Goal: Task Accomplishment & Management: Use online tool/utility

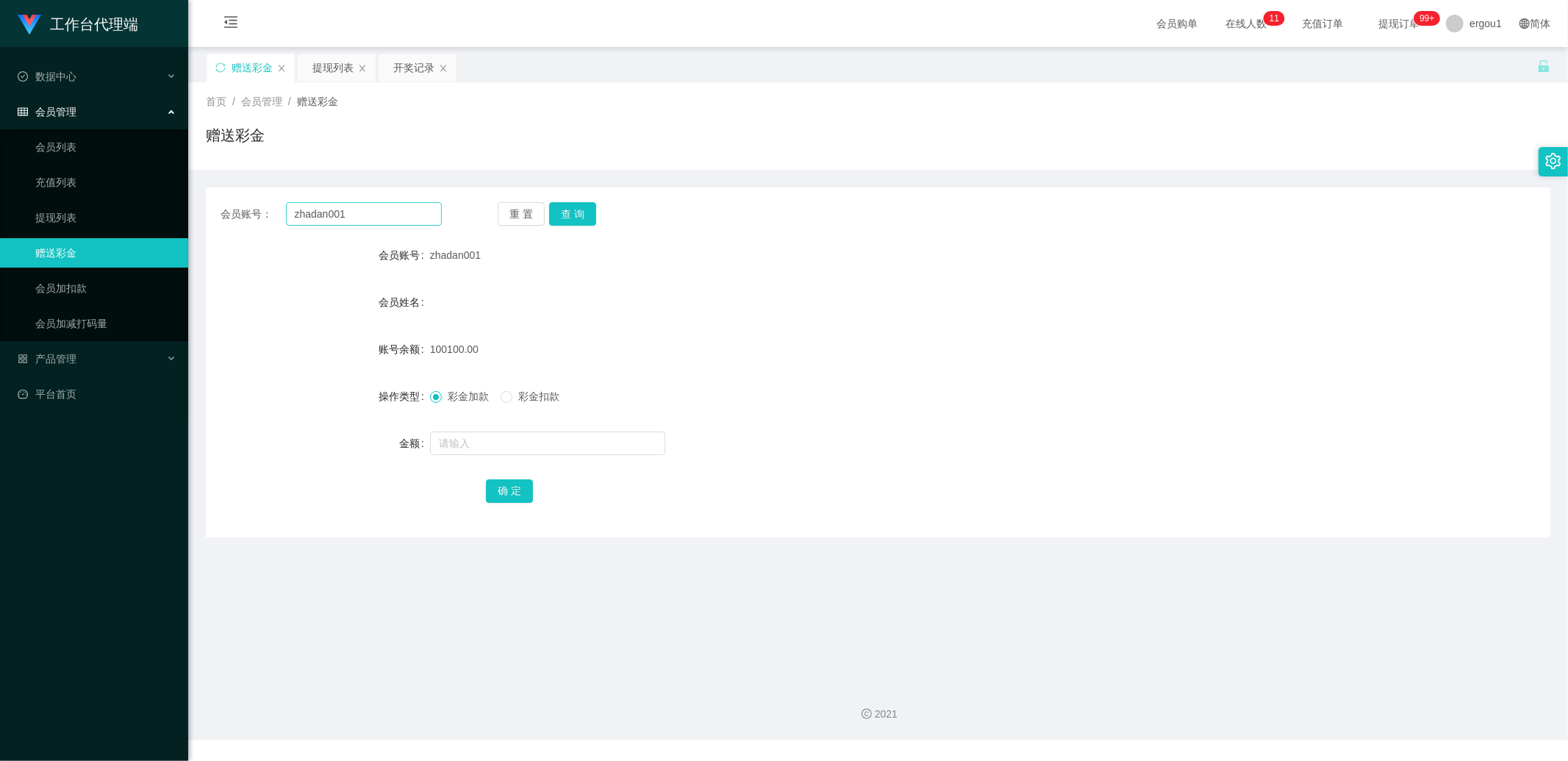
click at [358, 216] on input "zhadan001" at bounding box center [365, 214] width 157 height 24
click at [564, 216] on button "查 询" at bounding box center [572, 214] width 47 height 24
click at [331, 218] on input "zhadan001" at bounding box center [365, 214] width 157 height 24
click at [359, 214] on input "zhadan001" at bounding box center [365, 214] width 157 height 24
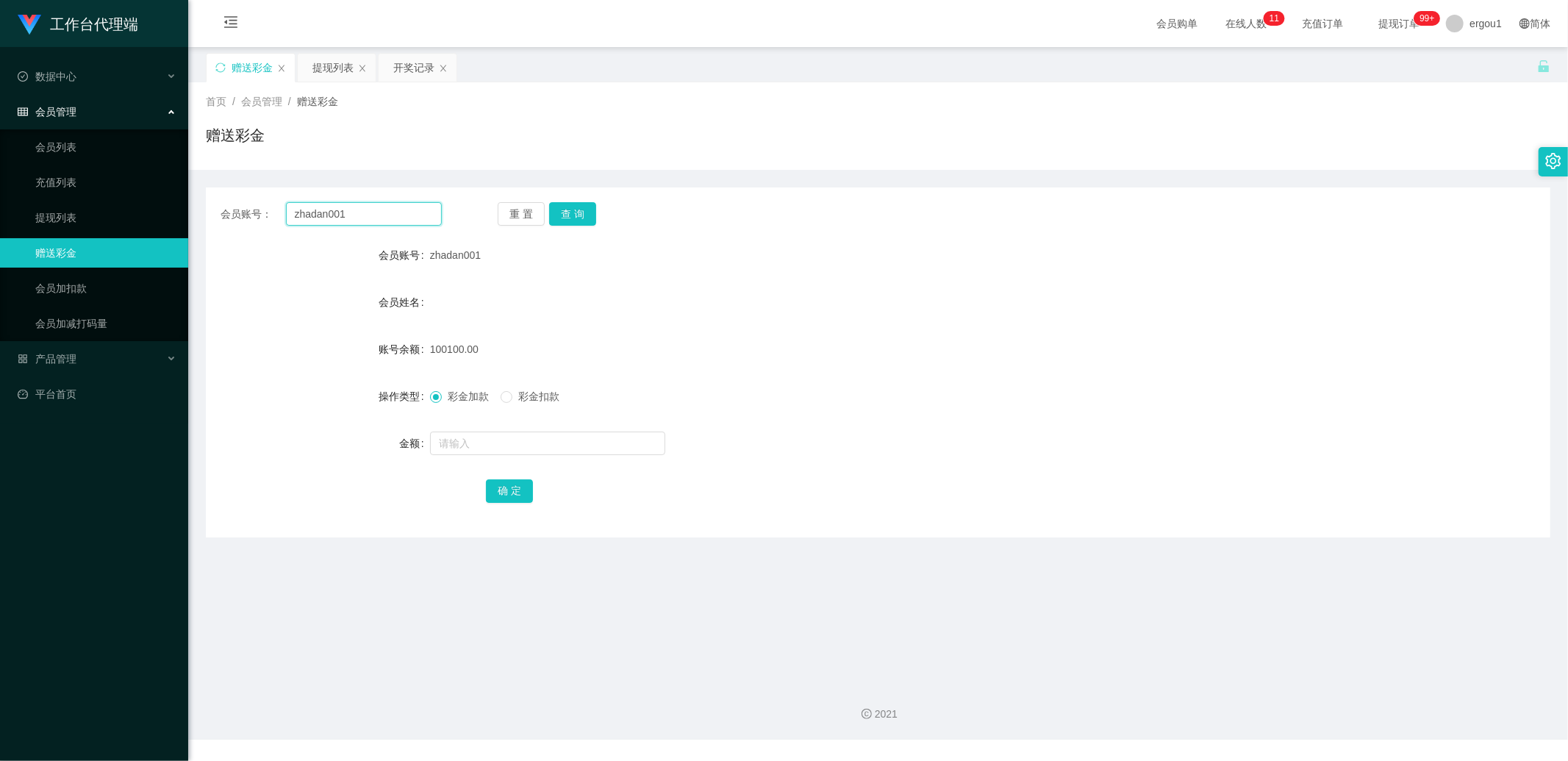
click at [359, 214] on input "zhadan001" at bounding box center [365, 214] width 157 height 24
type input "v"
paste input "zhadan001"
type input "z"
paste input "zhadan001"
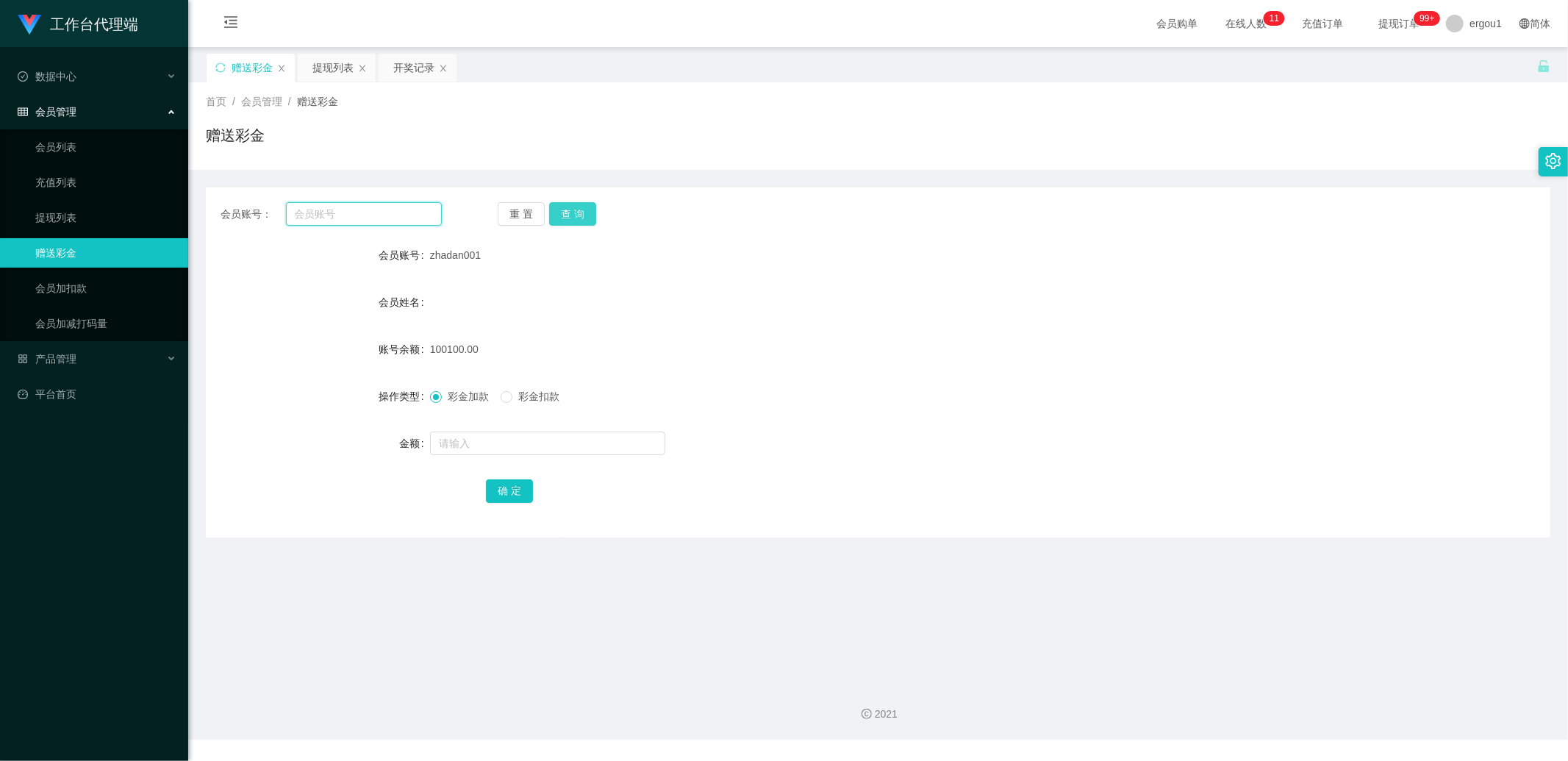
type input "zhadan001"
click at [371, 206] on input "text" at bounding box center [365, 214] width 157 height 24
paste input "LimMeiZhi"
type input "LimMeiZhi"
click at [583, 211] on button "查 询" at bounding box center [572, 214] width 47 height 24
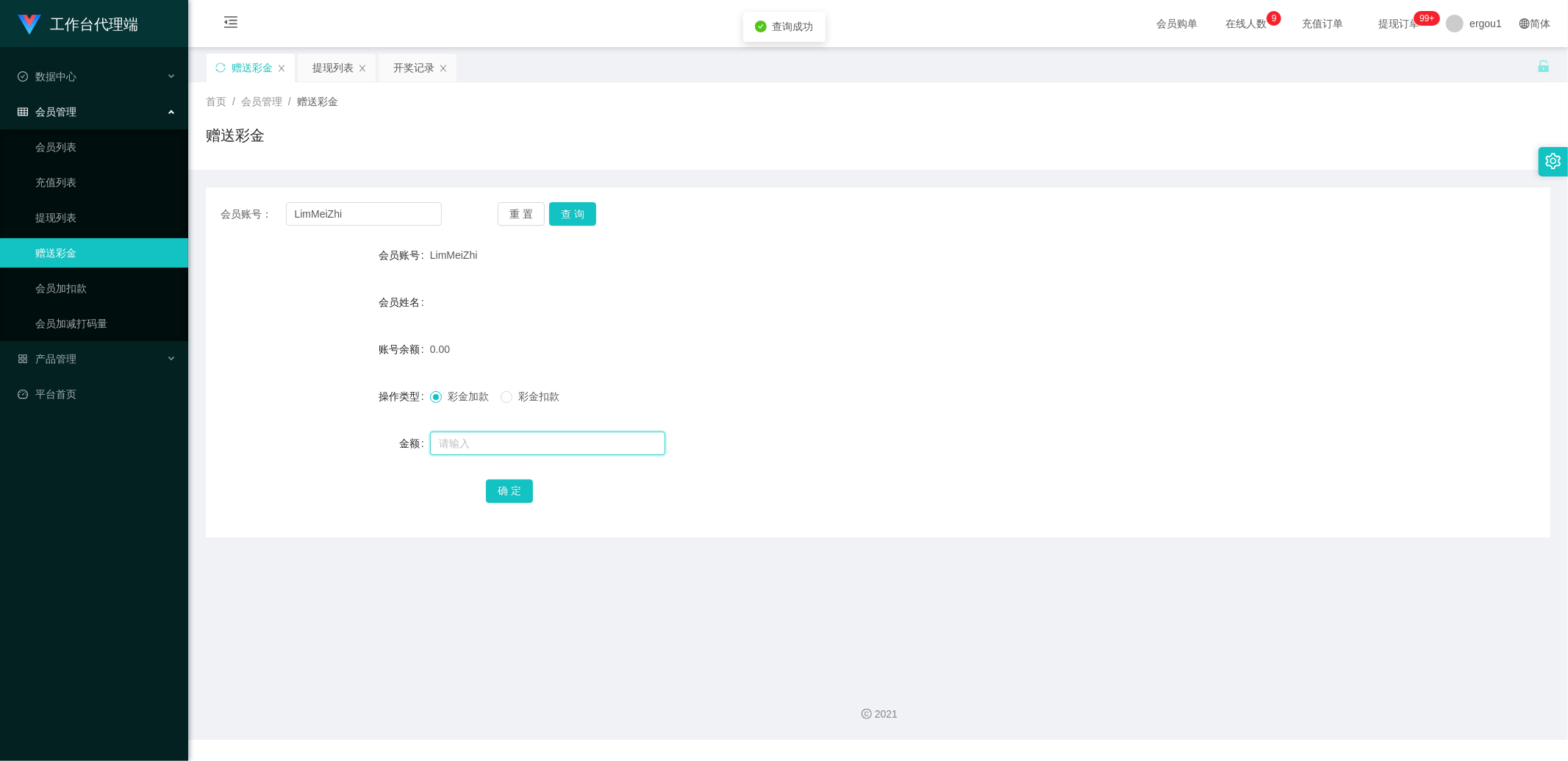
click at [454, 438] on input "text" at bounding box center [547, 443] width 235 height 24
type input "100"
click at [513, 491] on button "确 定" at bounding box center [509, 491] width 47 height 24
click at [328, 213] on input "LimMeiZhi" at bounding box center [365, 214] width 157 height 24
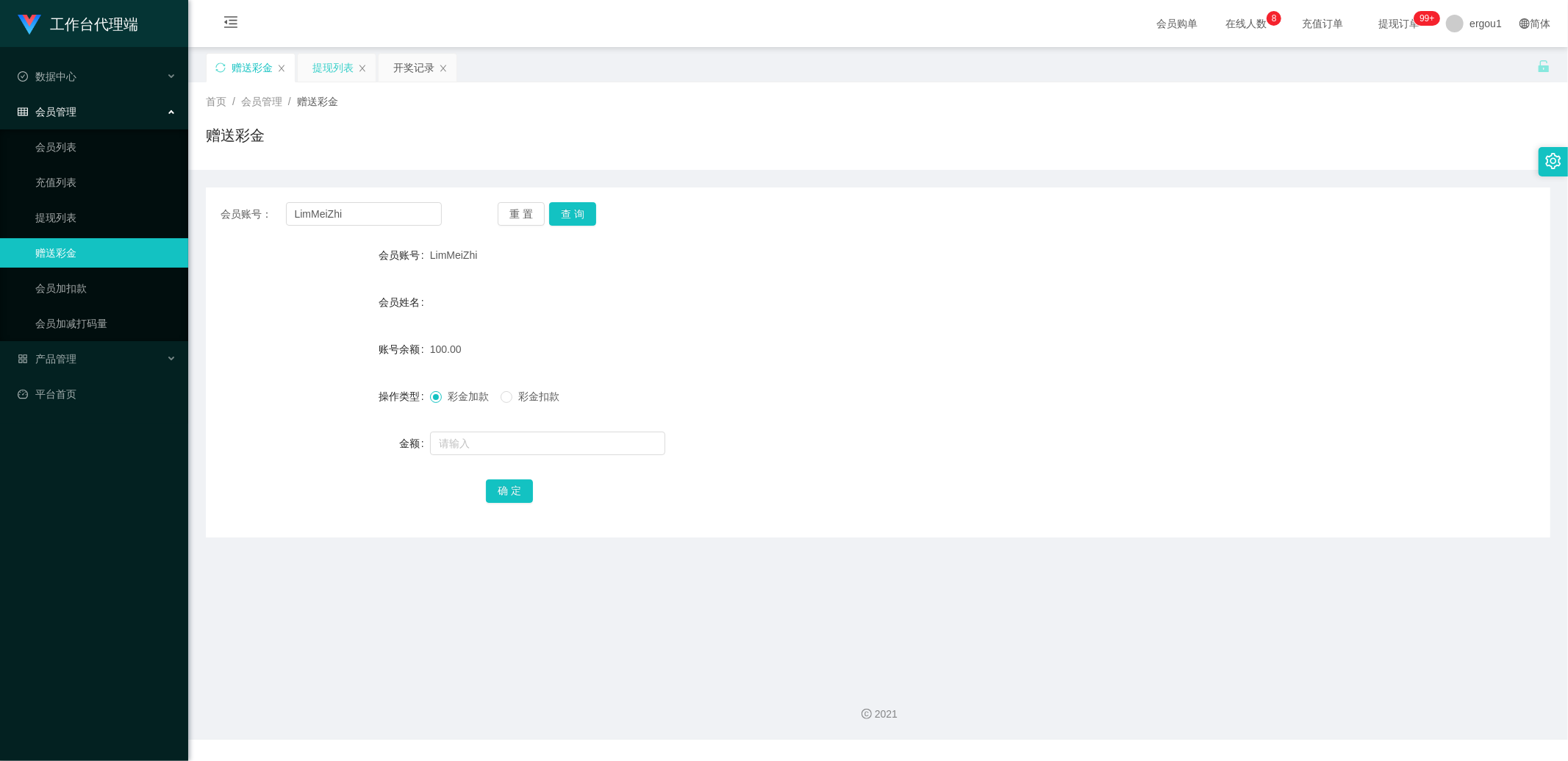
click at [340, 70] on div "提现列表" at bounding box center [332, 67] width 41 height 28
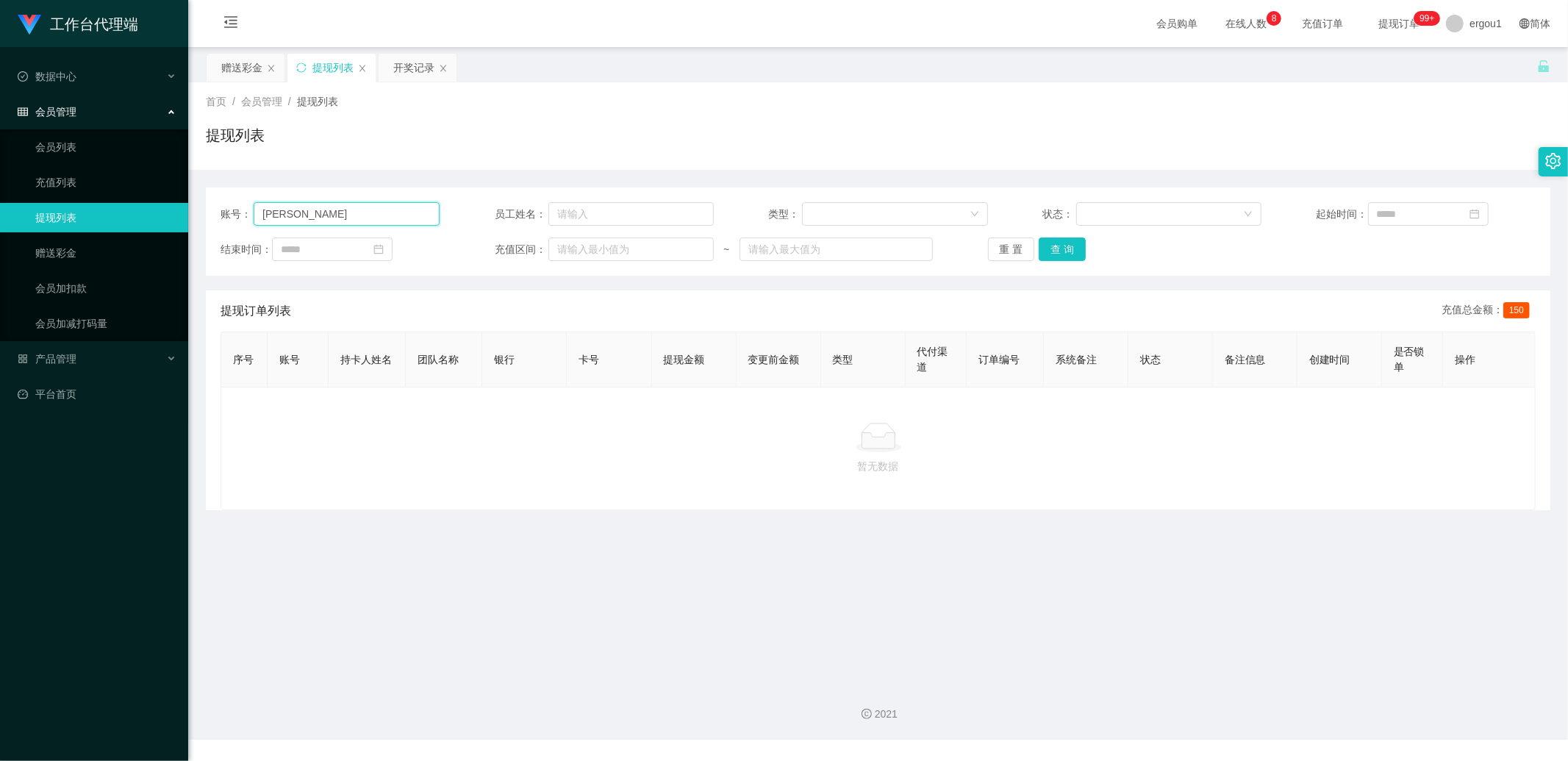
click at [334, 211] on input "Jasonz" at bounding box center [347, 214] width 186 height 24
paste input "text"
type input "J"
paste input "Jasonz"
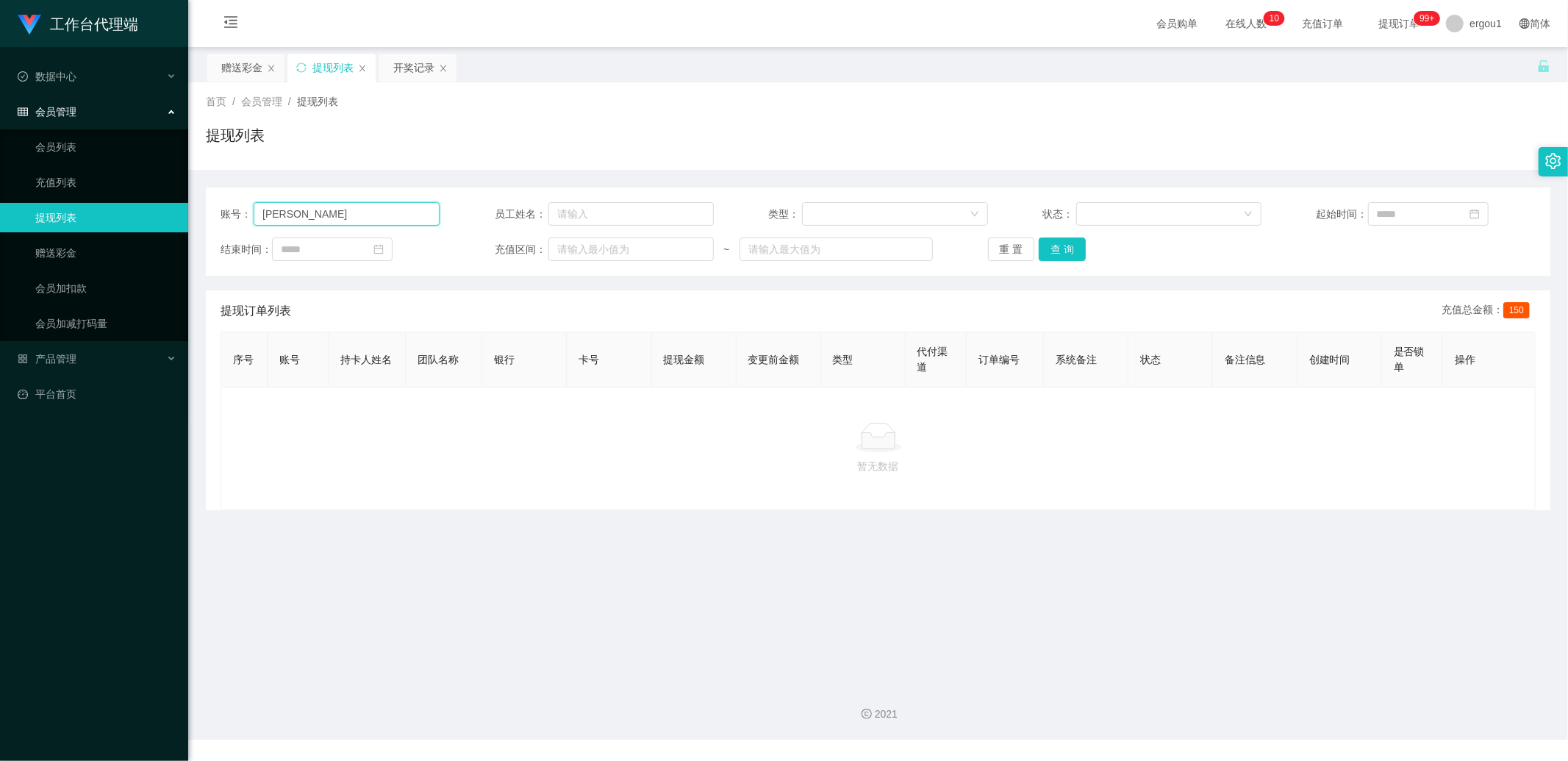
type input "J"
paste input "Jasonz"
type input "J"
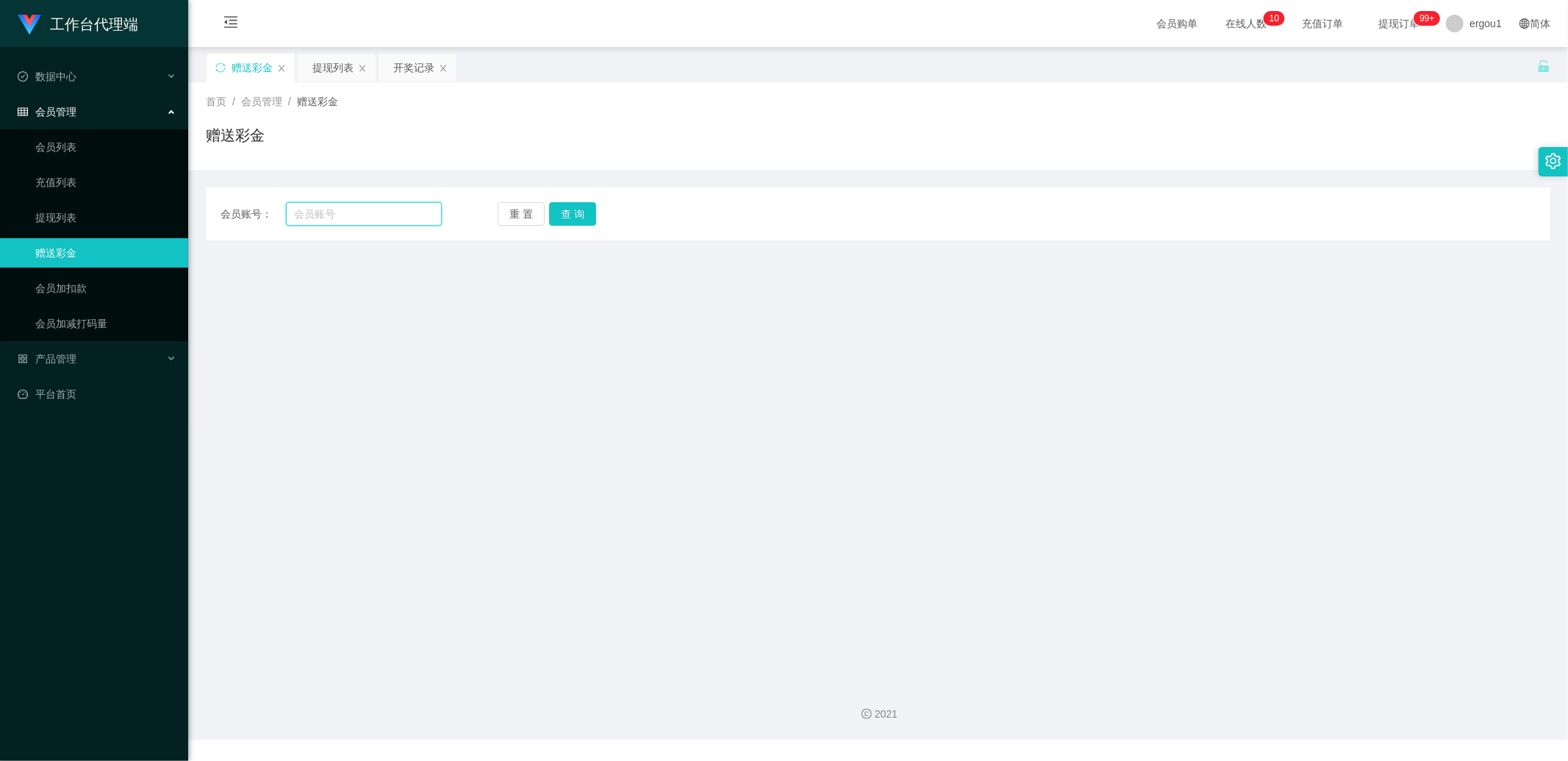
click at [315, 210] on input "text" at bounding box center [365, 214] width 157 height 24
paste input "LimMeiZhi"
type input "LimMeiZhi"
click at [583, 217] on button "查 询" at bounding box center [572, 214] width 47 height 24
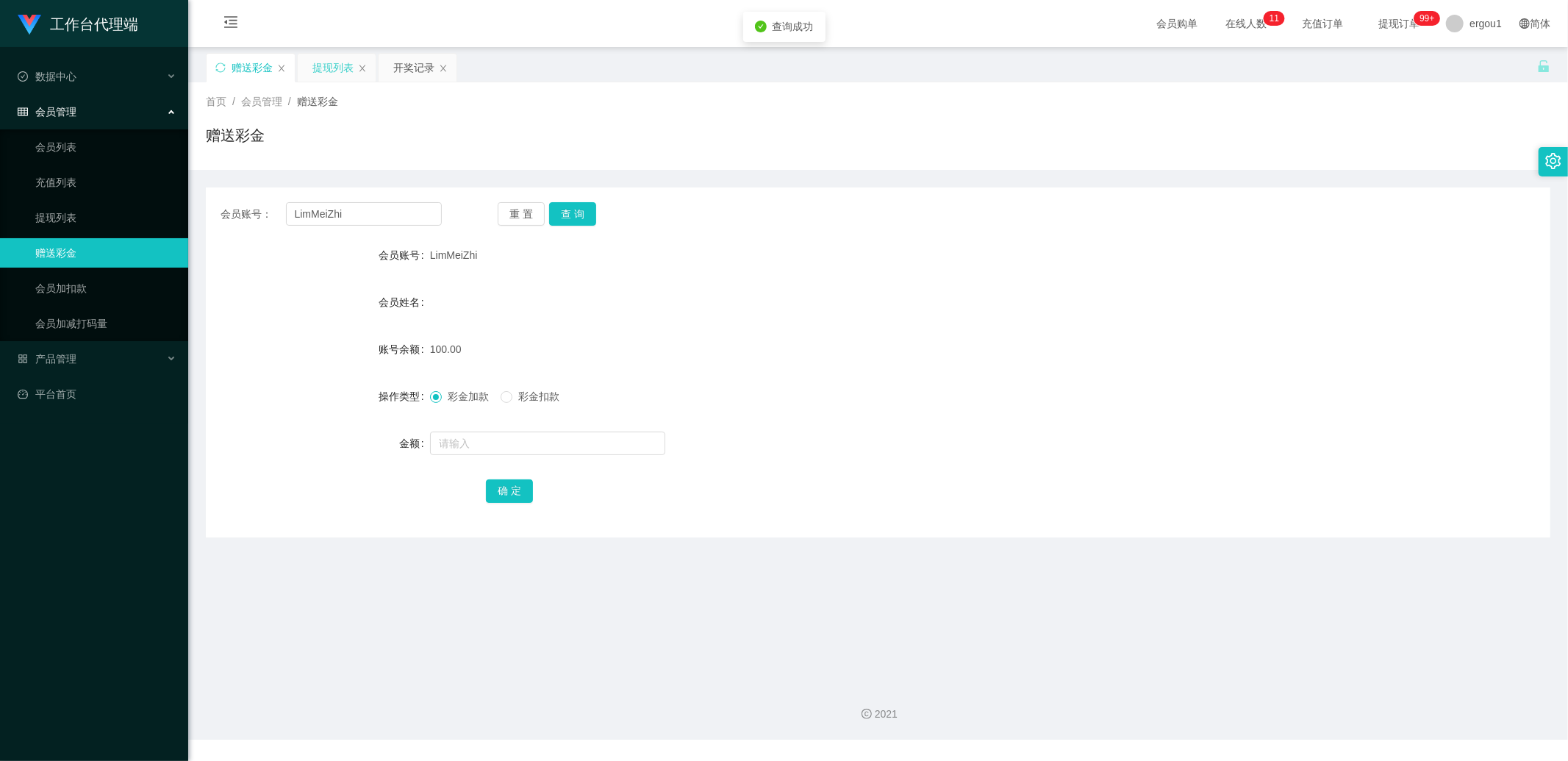
click at [337, 67] on div "提现列表" at bounding box center [332, 67] width 41 height 28
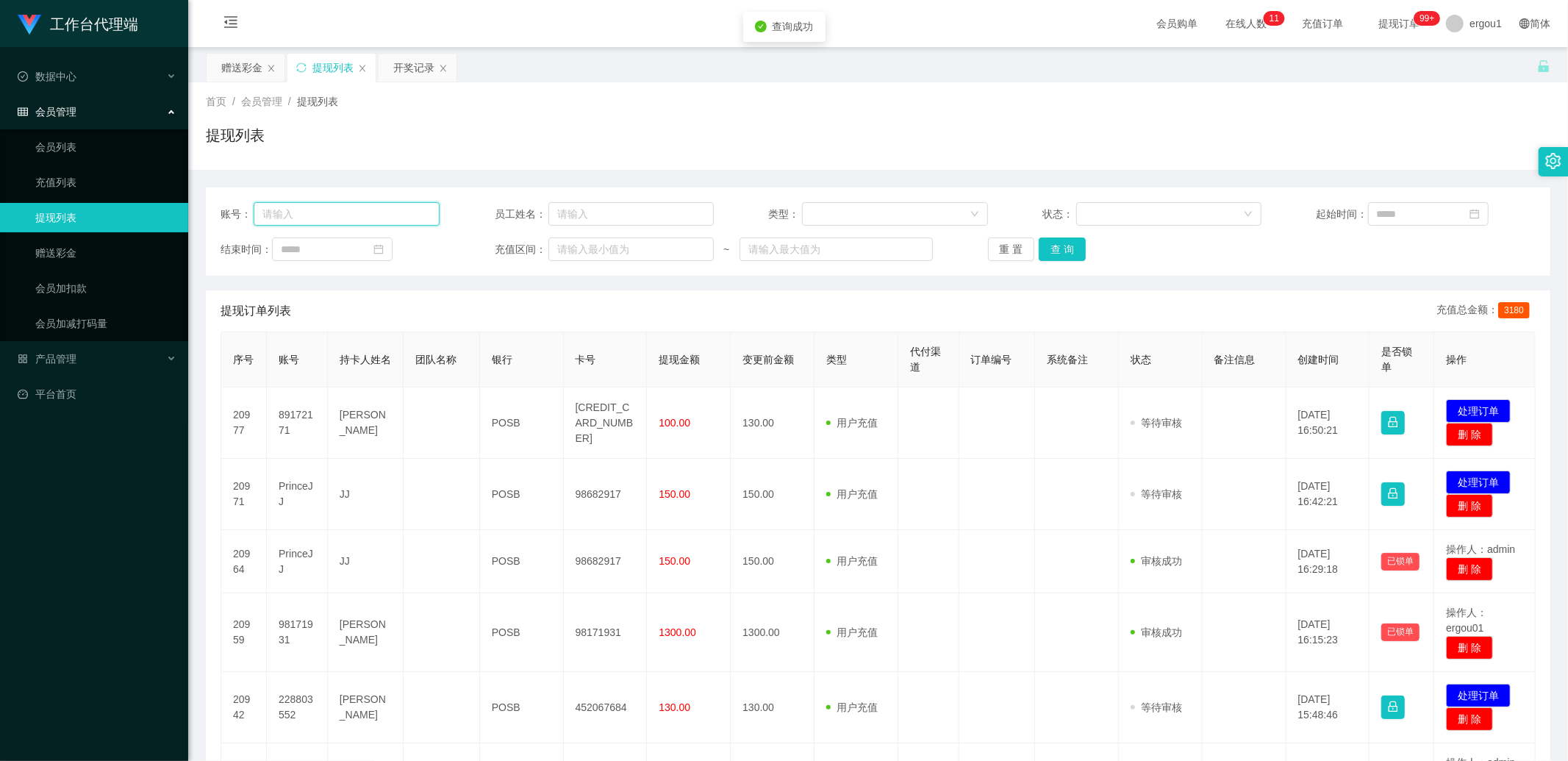
click at [327, 216] on input "text" at bounding box center [347, 214] width 186 height 24
paste input "LimMeiZhi"
type input "LimMeiZhi"
click at [1067, 247] on button "查 询" at bounding box center [1062, 249] width 47 height 24
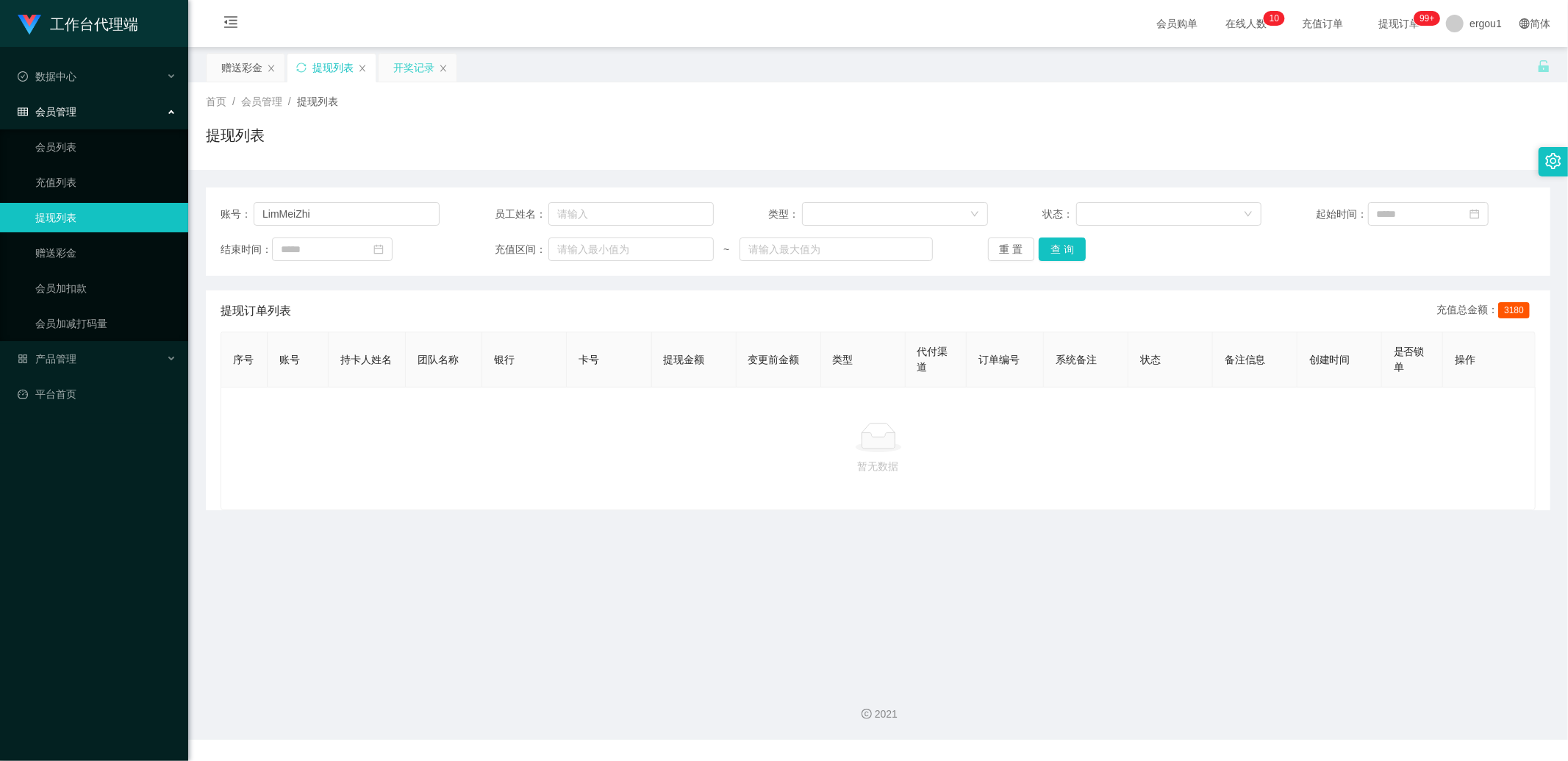
click at [399, 64] on div "开奖记录" at bounding box center [413, 67] width 41 height 28
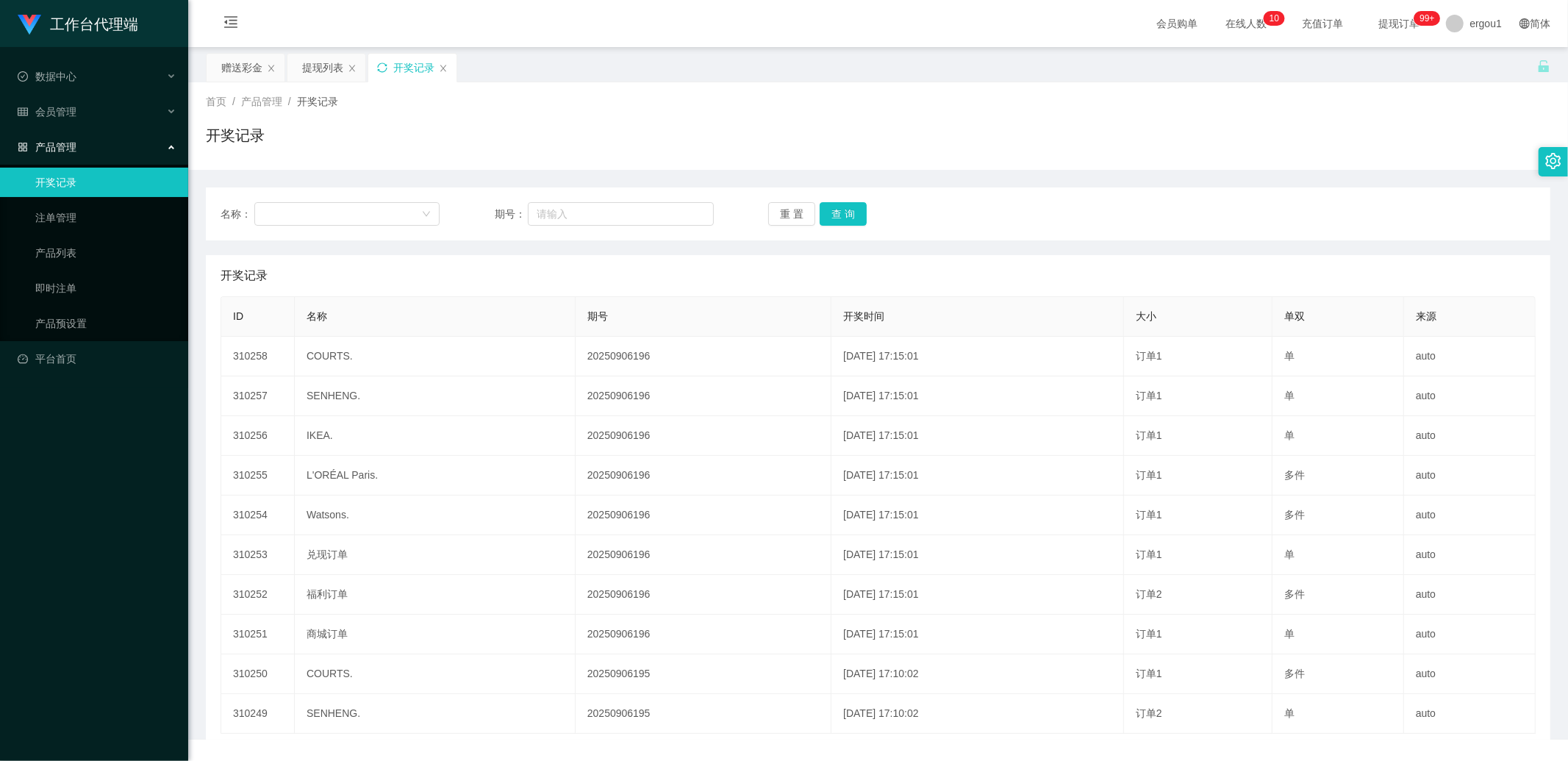
click at [384, 68] on icon "图标: sync" at bounding box center [382, 67] width 11 height 11
click at [311, 76] on div "提现列表" at bounding box center [322, 67] width 41 height 28
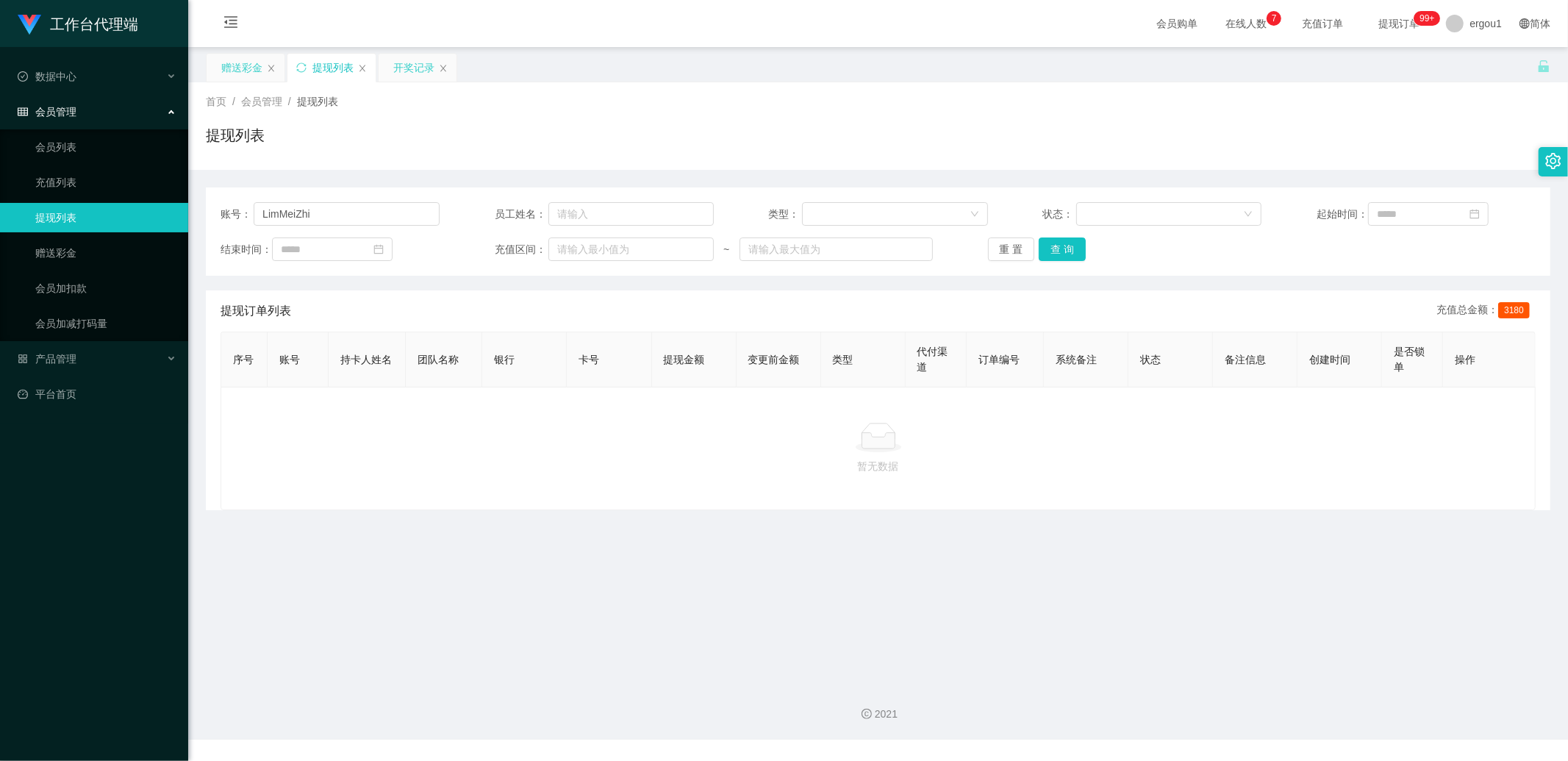
click at [232, 72] on div "赠送彩金" at bounding box center [242, 67] width 41 height 28
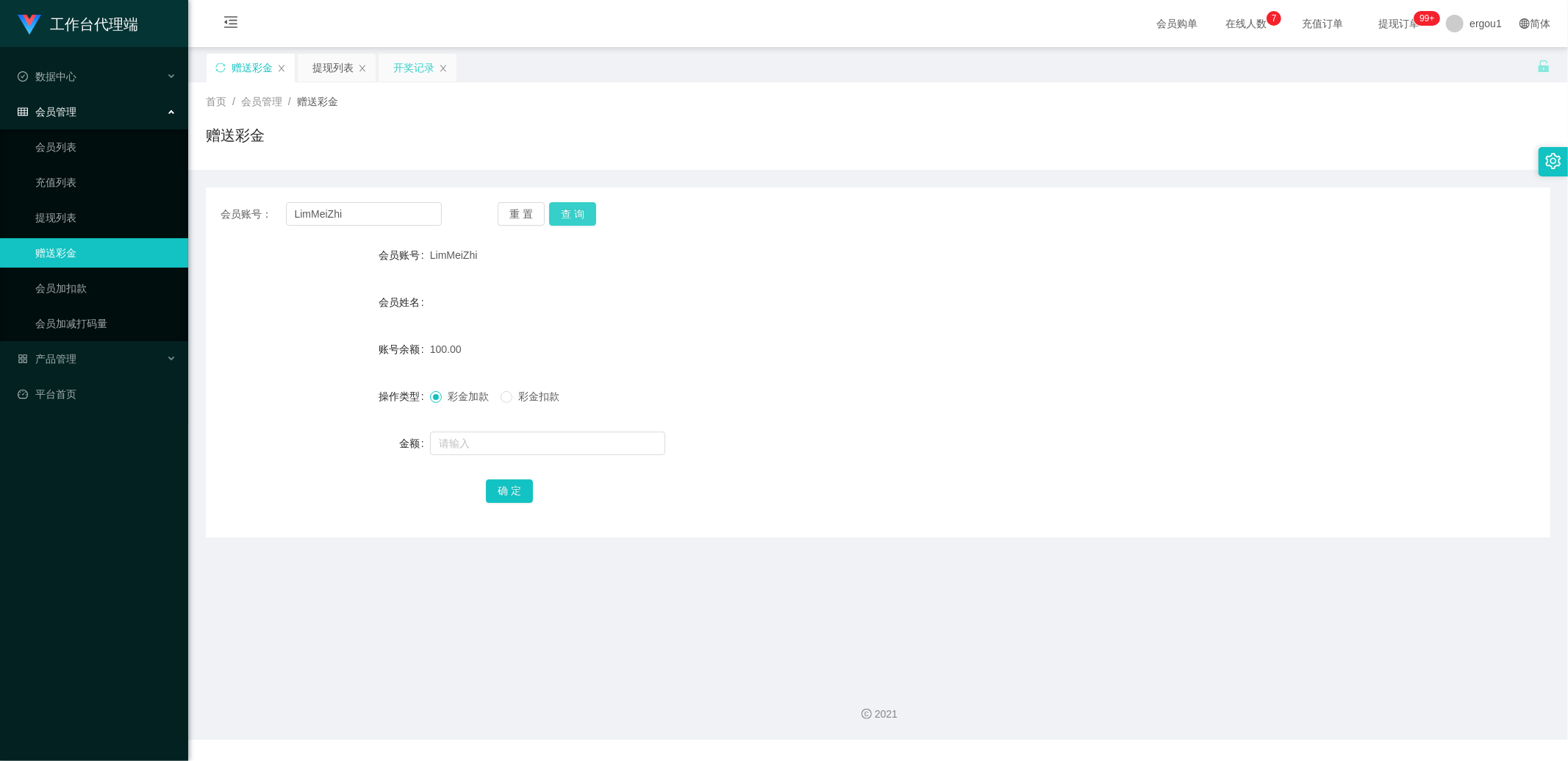
click at [575, 219] on button "查 询" at bounding box center [572, 214] width 47 height 24
click at [577, 211] on button "查 询" at bounding box center [572, 214] width 47 height 24
click at [579, 223] on button "查 询" at bounding box center [572, 214] width 47 height 24
click at [572, 208] on button "查 询" at bounding box center [572, 214] width 47 height 24
click at [562, 207] on button "查 询" at bounding box center [572, 214] width 47 height 24
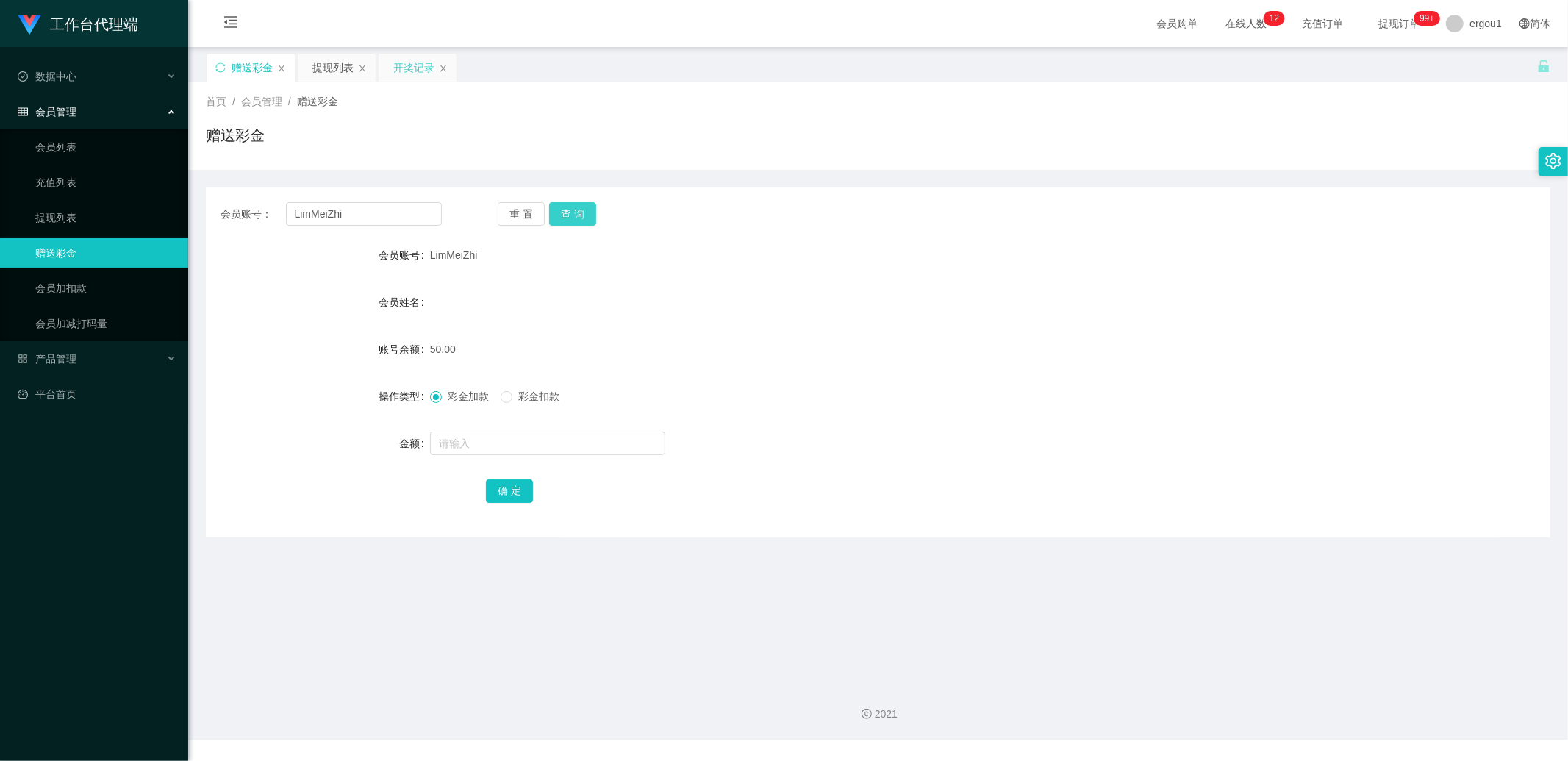
click at [564, 214] on button "查 询" at bounding box center [572, 214] width 47 height 24
click at [569, 219] on button "查 询" at bounding box center [572, 214] width 47 height 24
click at [327, 62] on div "提现列表" at bounding box center [332, 67] width 41 height 28
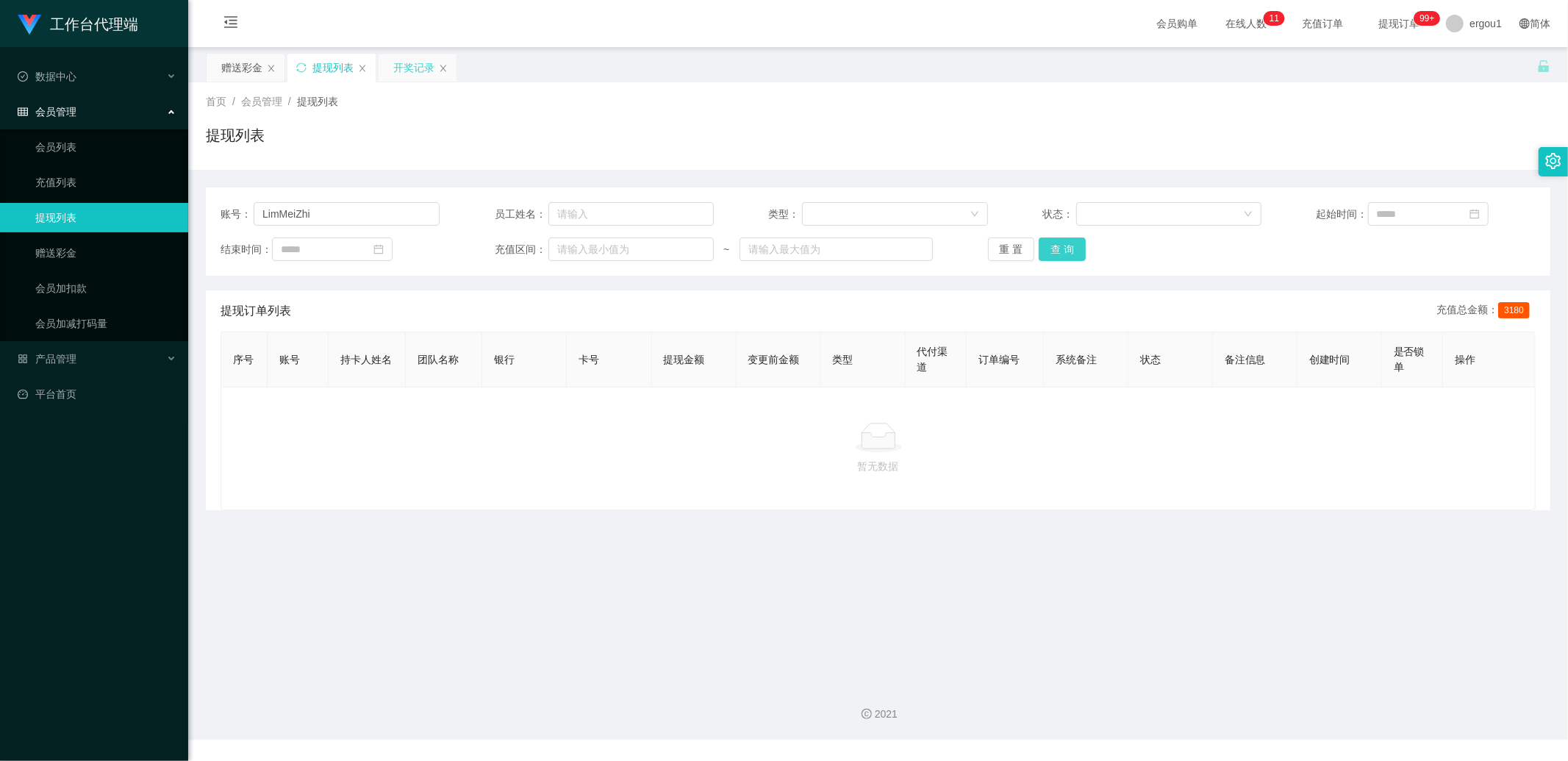
click at [1060, 255] on button "查 询" at bounding box center [1062, 249] width 47 height 24
click at [1059, 250] on button "查 询" at bounding box center [1062, 249] width 47 height 24
click at [1053, 248] on button "查 询" at bounding box center [1062, 249] width 47 height 24
click at [246, 63] on div "赠送彩金" at bounding box center [242, 67] width 41 height 28
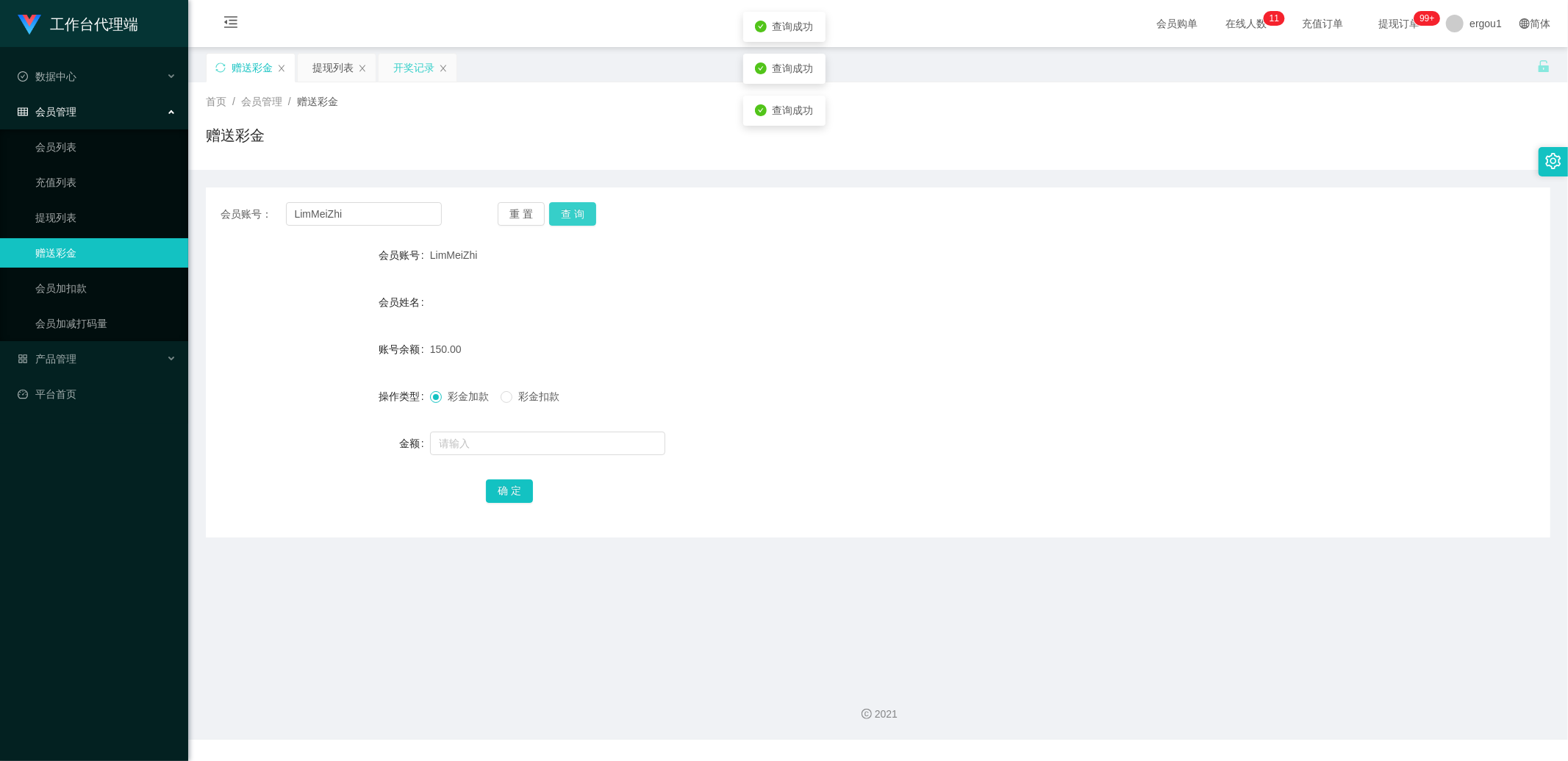
drag, startPoint x: 566, startPoint y: 210, endPoint x: 579, endPoint y: 206, distance: 13.6
click at [567, 209] on button "查 询" at bounding box center [572, 214] width 47 height 24
click at [579, 206] on button "查 询" at bounding box center [572, 214] width 47 height 24
click at [579, 206] on div "重 置 查 询" at bounding box center [608, 214] width 222 height 24
click at [579, 206] on button "查 询" at bounding box center [572, 214] width 47 height 24
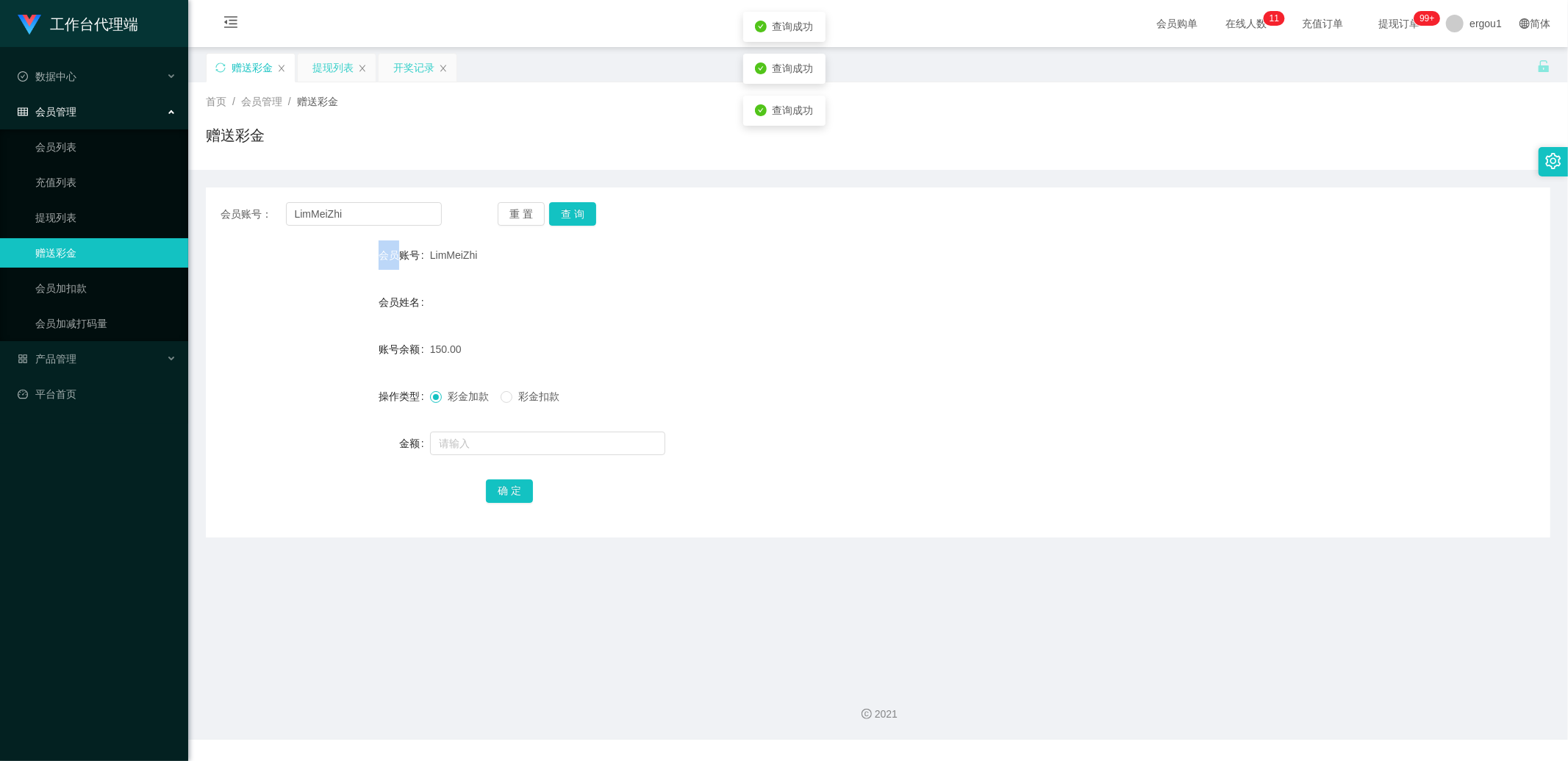
click at [339, 70] on div "提现列表" at bounding box center [332, 67] width 41 height 28
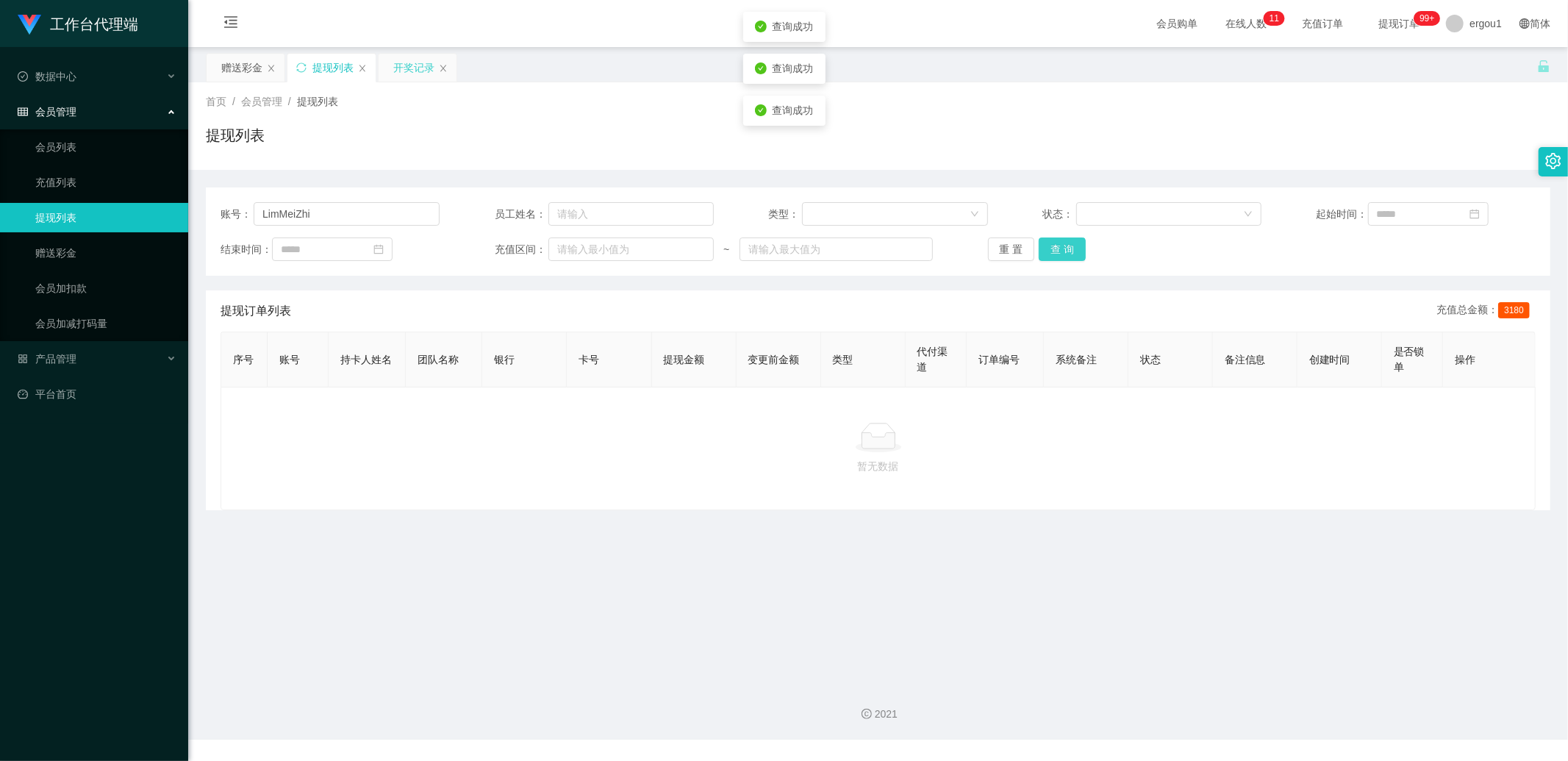
click at [1067, 244] on button "查 询" at bounding box center [1062, 249] width 47 height 24
click at [1053, 250] on button "查 询" at bounding box center [1062, 249] width 47 height 24
click at [1506, 314] on span "3180" at bounding box center [1514, 309] width 32 height 16
click at [1480, 312] on div "充值总金额： 3180" at bounding box center [1487, 310] width 99 height 17
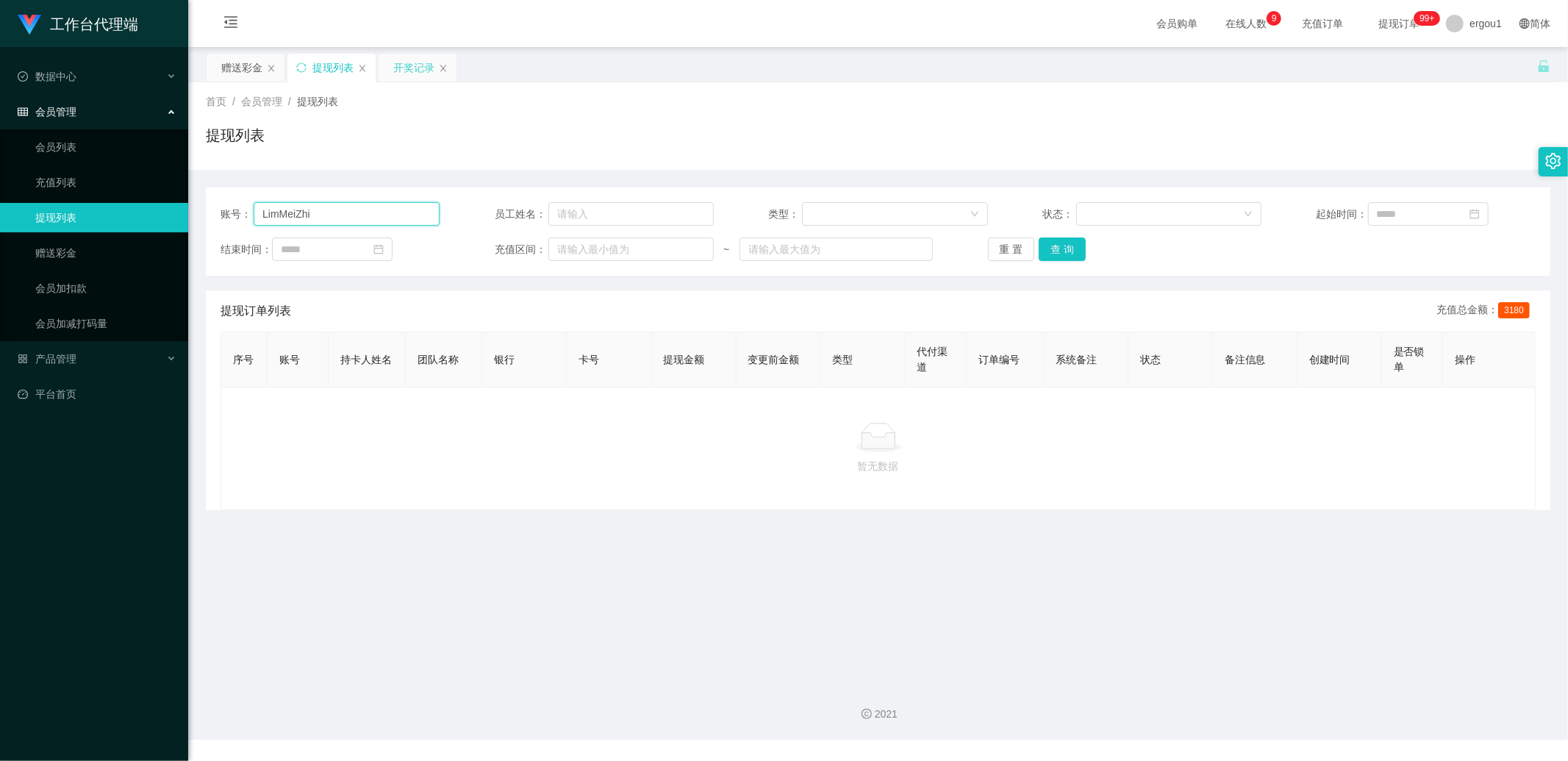
click at [370, 215] on input "LimMeiZhi" at bounding box center [347, 214] width 186 height 24
click at [1059, 246] on button "查 询" at bounding box center [1062, 249] width 47 height 24
click at [258, 75] on div "赠送彩金" at bounding box center [242, 67] width 41 height 28
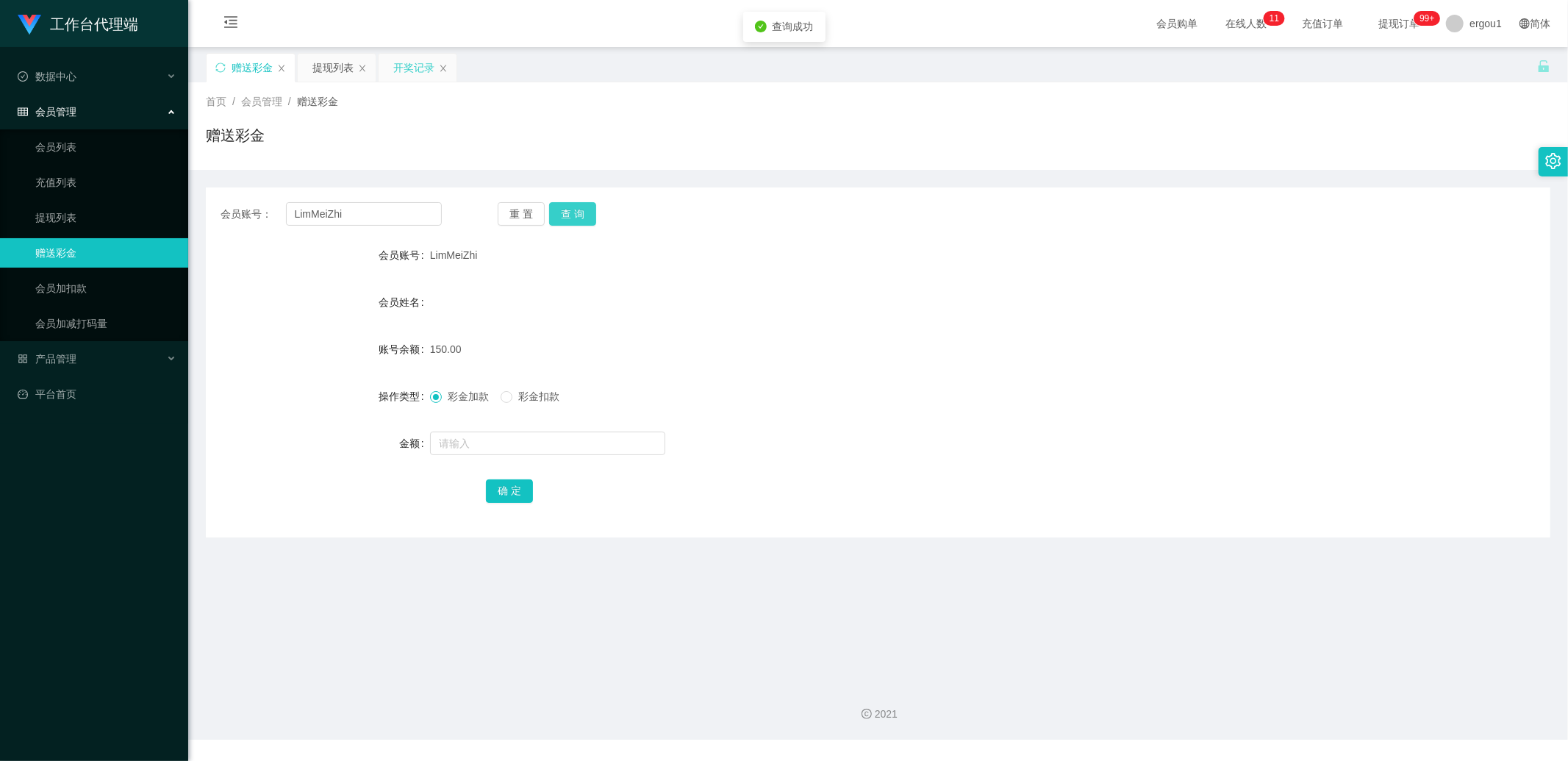
click at [586, 212] on button "查 询" at bounding box center [572, 214] width 47 height 24
click at [577, 210] on button "查 询" at bounding box center [572, 214] width 47 height 24
click at [334, 74] on div "提现列表" at bounding box center [332, 67] width 41 height 28
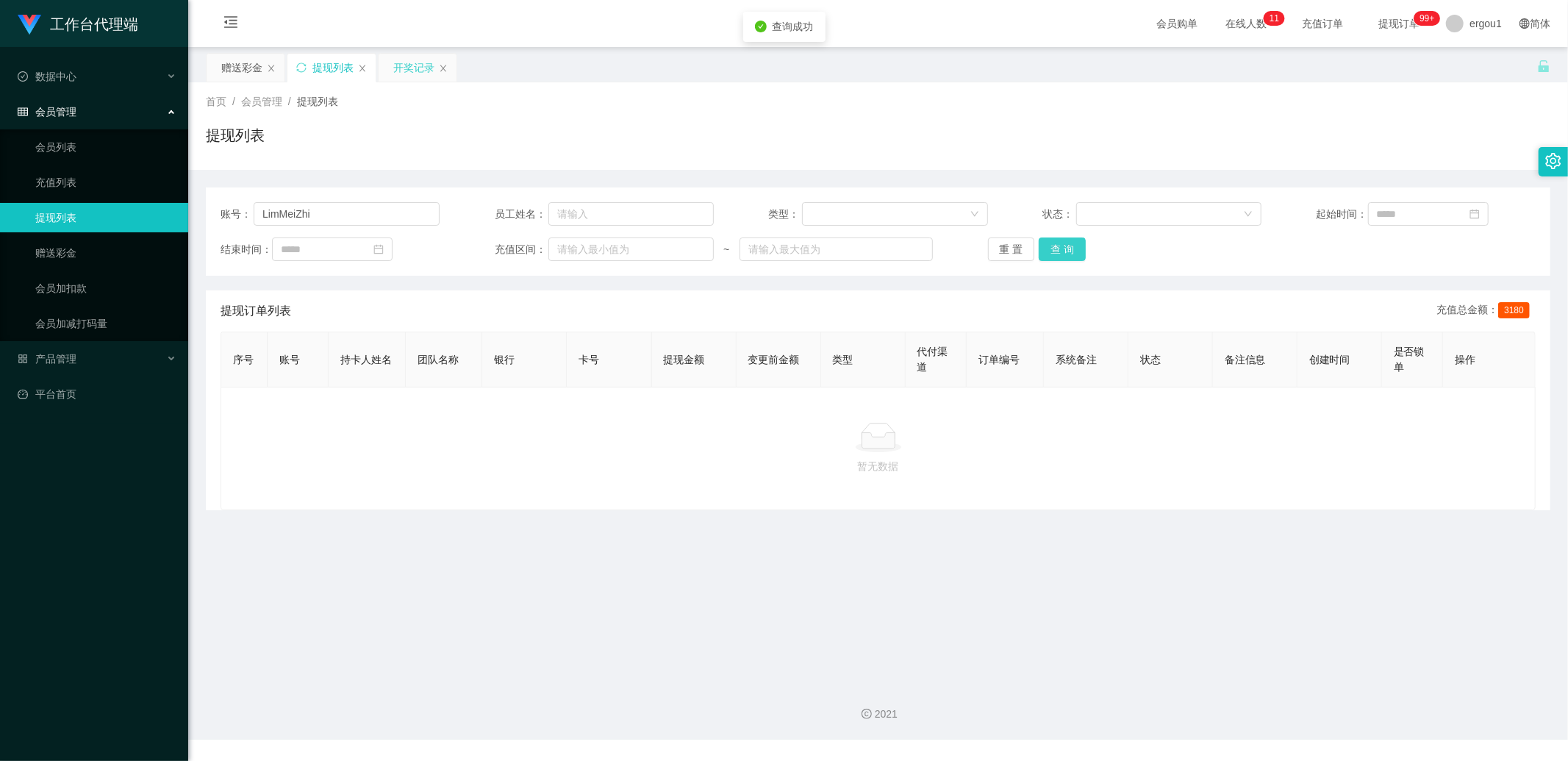
click at [1076, 245] on button "查 询" at bounding box center [1062, 249] width 47 height 24
click at [242, 69] on div "赠送彩金" at bounding box center [242, 67] width 41 height 28
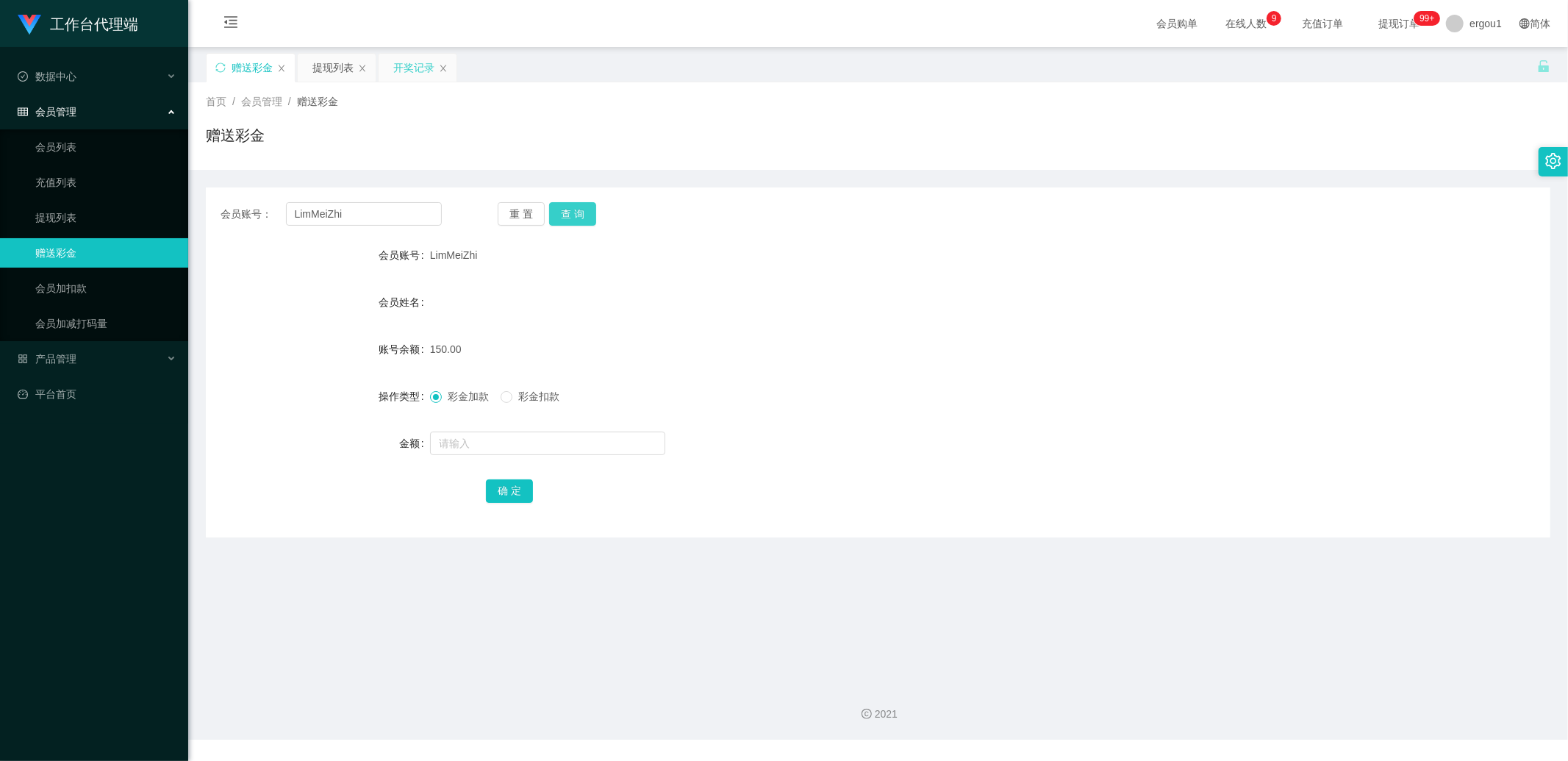
click at [562, 206] on button "查 询" at bounding box center [572, 214] width 47 height 24
click at [329, 74] on div "提现列表" at bounding box center [332, 67] width 41 height 28
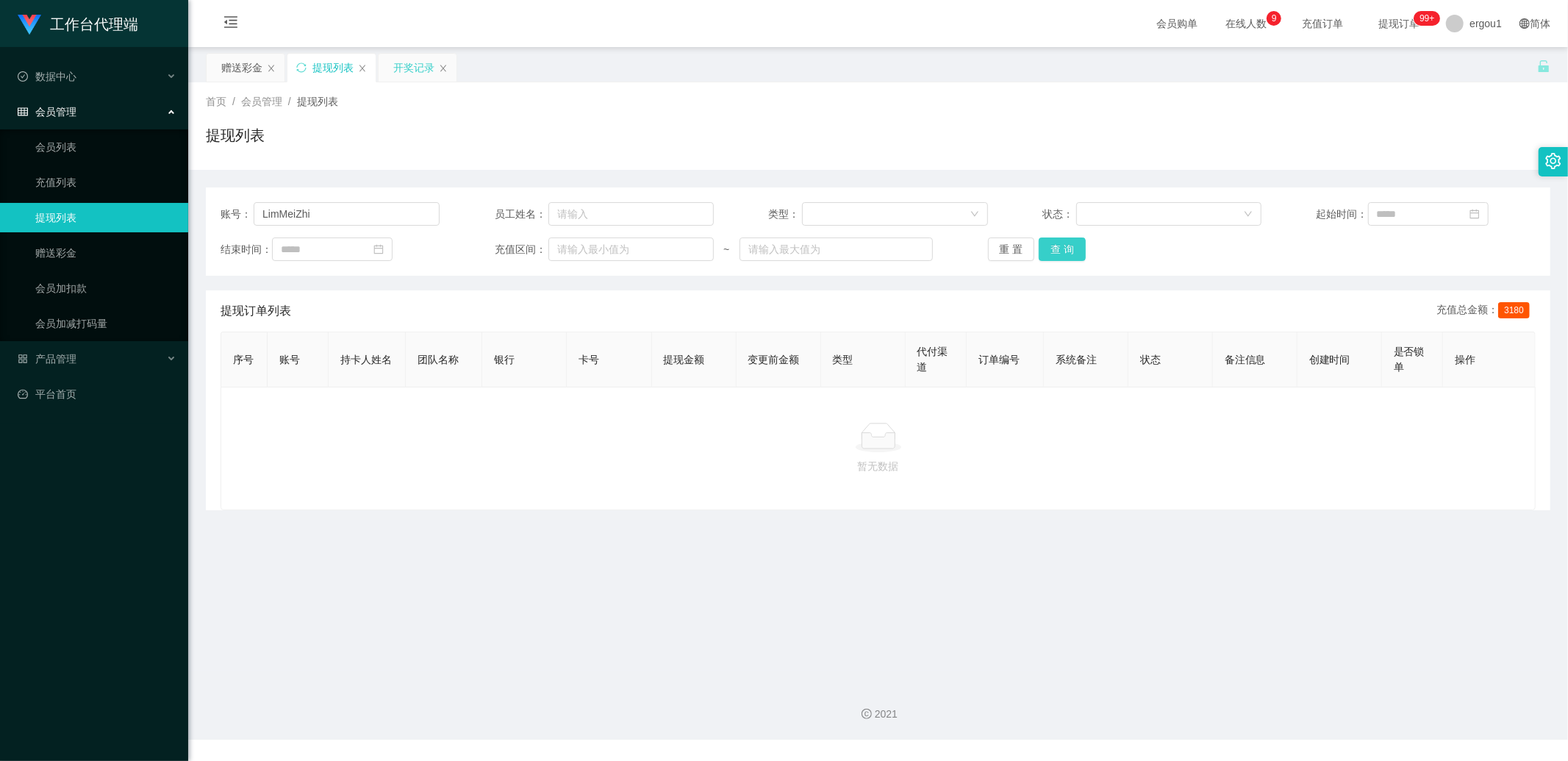
click at [1069, 253] on button "查 询" at bounding box center [1062, 249] width 47 height 24
click at [1067, 251] on button "查 询" at bounding box center [1062, 249] width 47 height 24
click at [238, 68] on div "赠送彩金" at bounding box center [242, 67] width 41 height 28
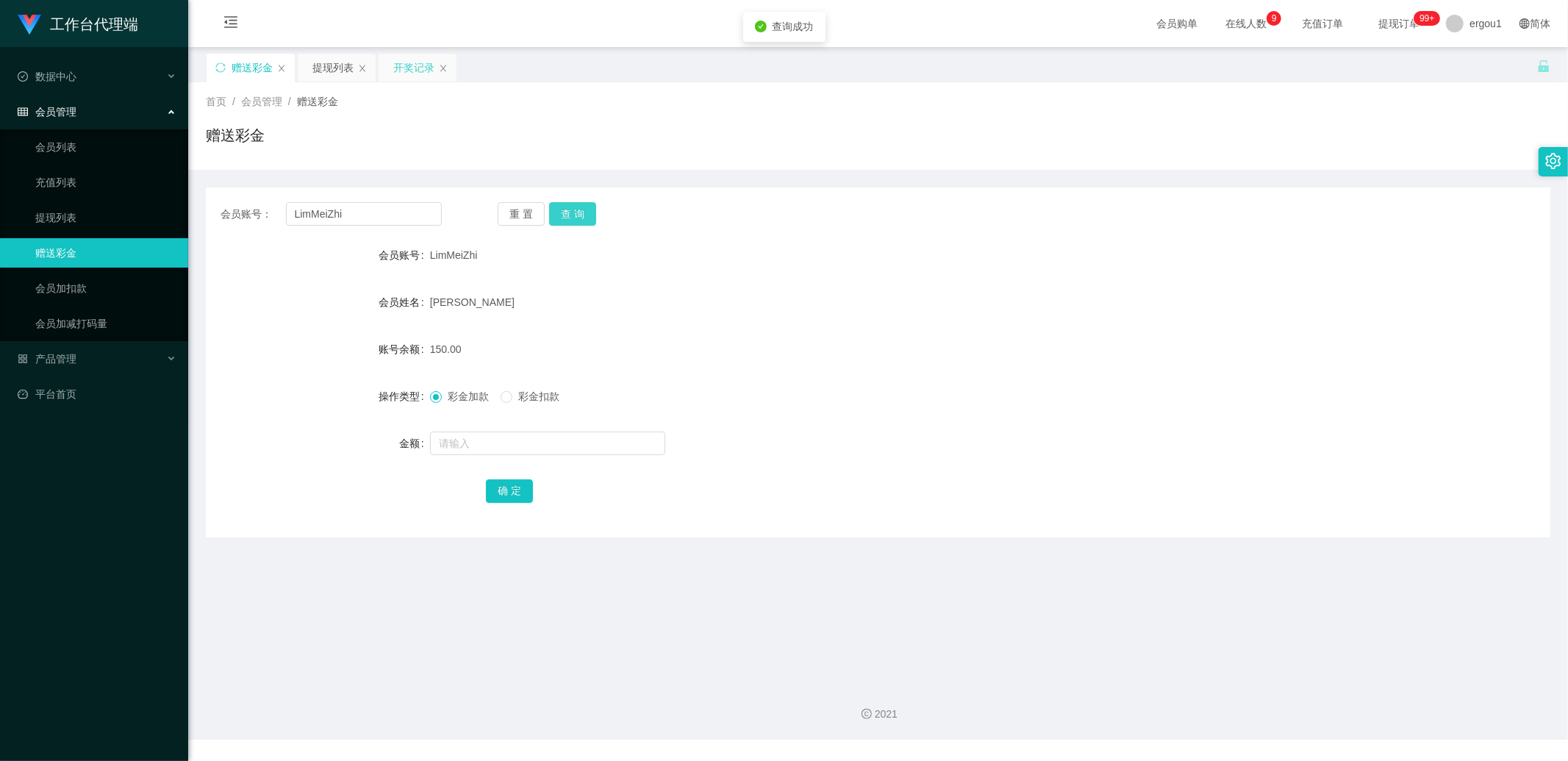
click at [575, 219] on button "查 询" at bounding box center [572, 214] width 47 height 24
click at [332, 68] on div "提现列表" at bounding box center [332, 67] width 41 height 28
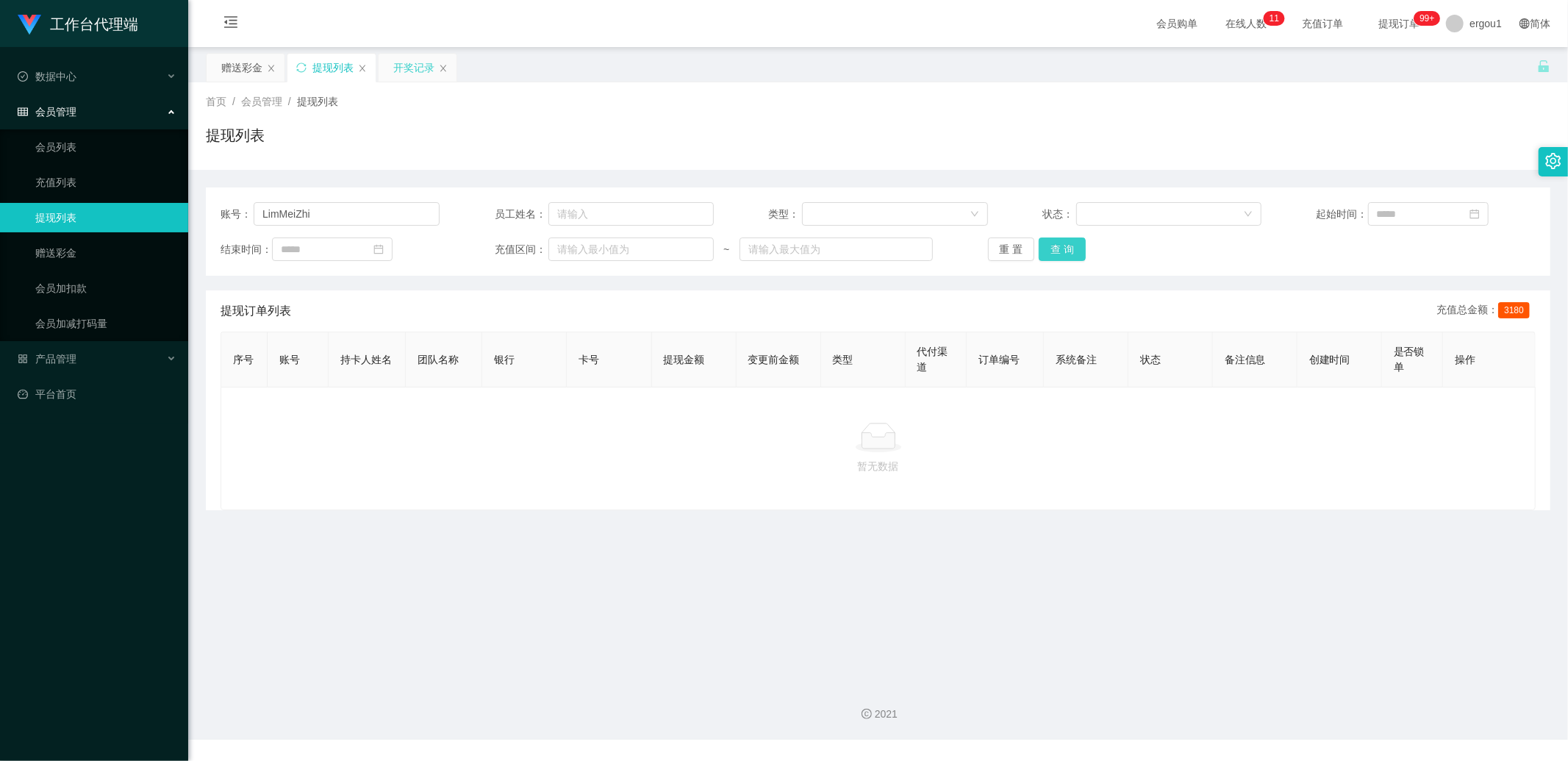
click at [1069, 247] on button "查 询" at bounding box center [1062, 249] width 47 height 24
click at [1065, 255] on button "查 询" at bounding box center [1062, 249] width 47 height 24
click at [247, 72] on div "赠送彩金" at bounding box center [242, 67] width 41 height 28
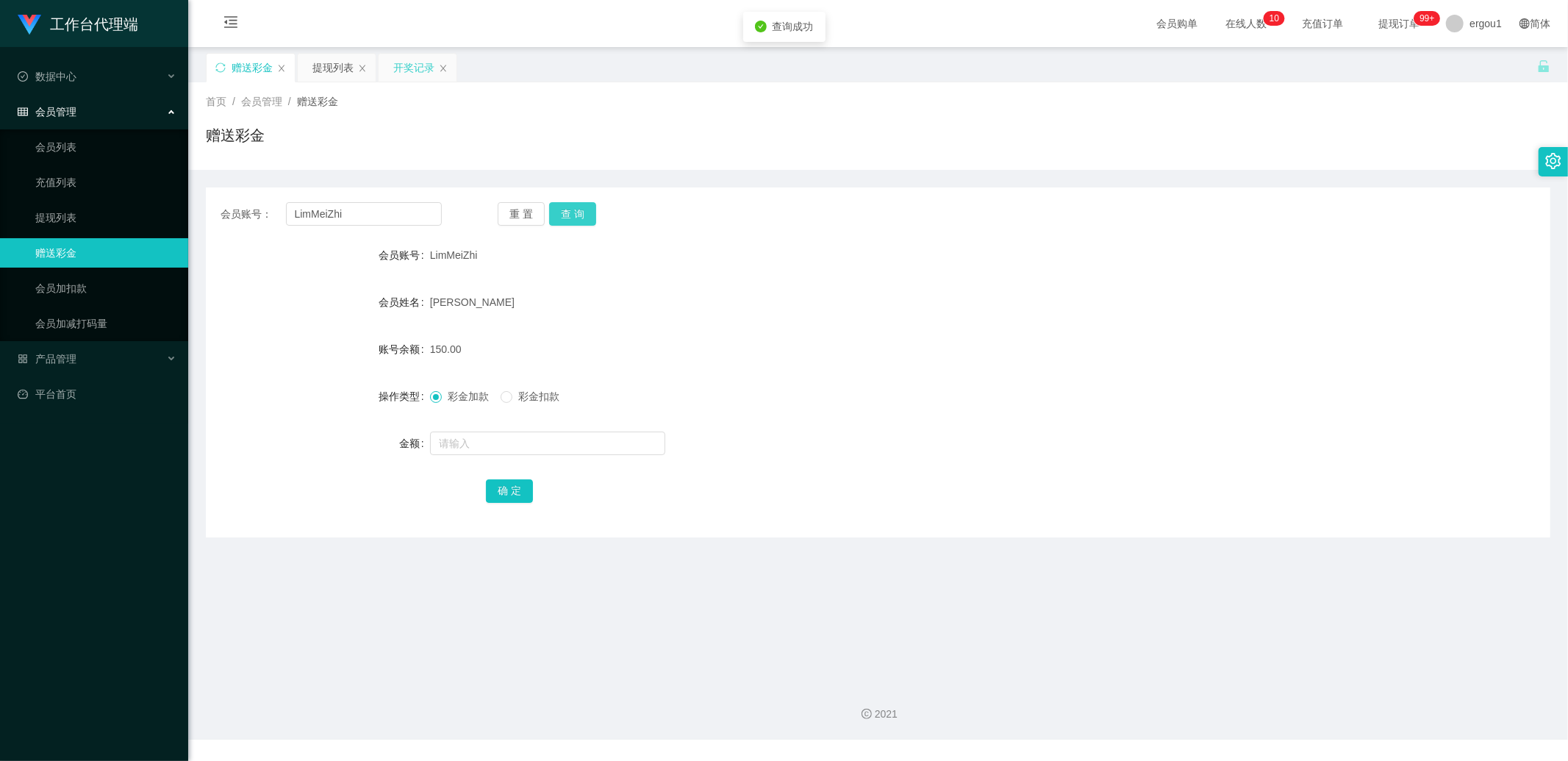
click at [585, 213] on button "查 询" at bounding box center [572, 214] width 47 height 24
click at [576, 222] on button "查 询" at bounding box center [572, 214] width 47 height 24
click at [334, 79] on div "提现列表" at bounding box center [332, 67] width 41 height 28
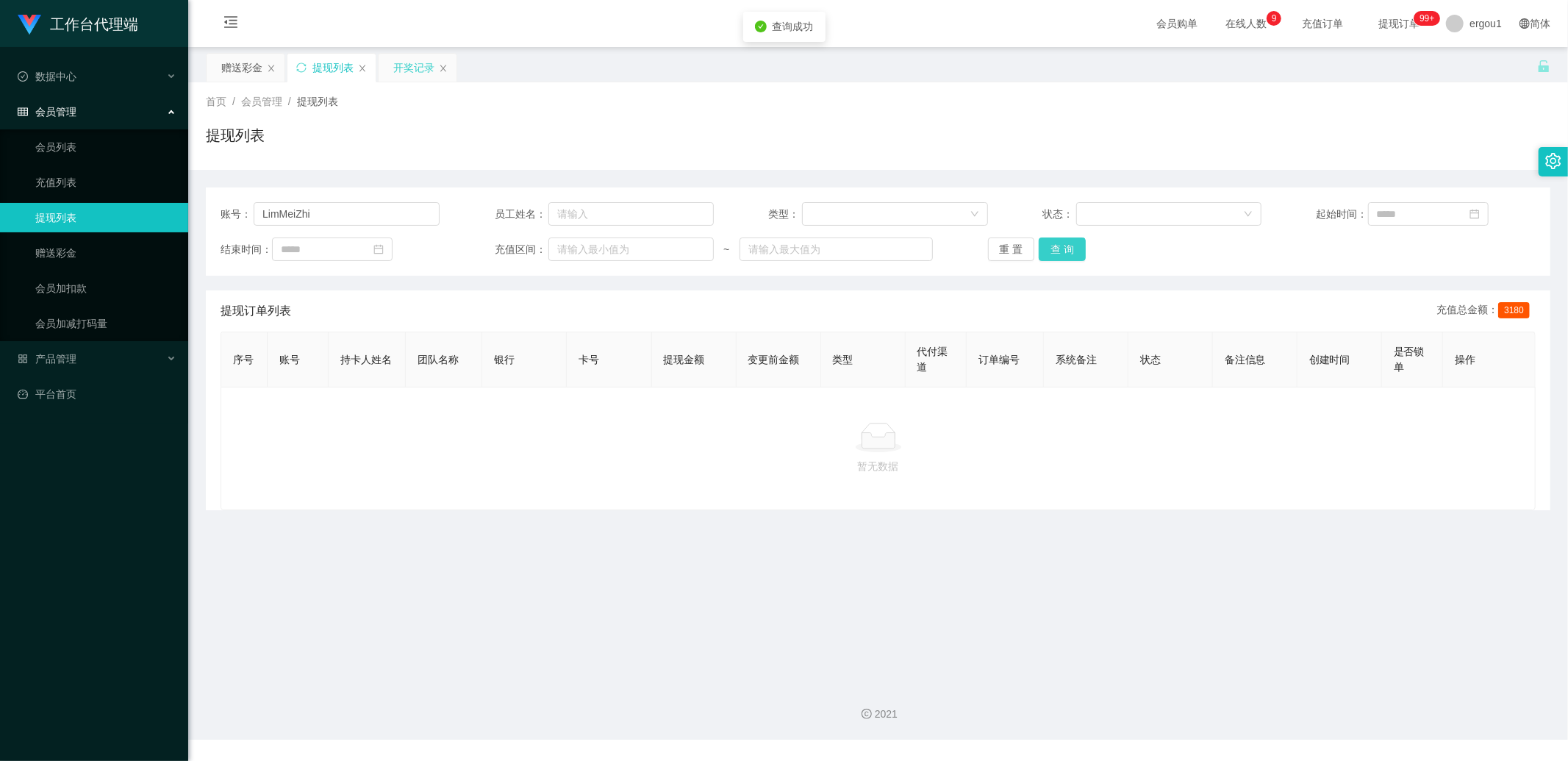
click at [1046, 254] on button "查 询" at bounding box center [1062, 249] width 47 height 24
click at [1052, 246] on button "查 询" at bounding box center [1062, 249] width 47 height 24
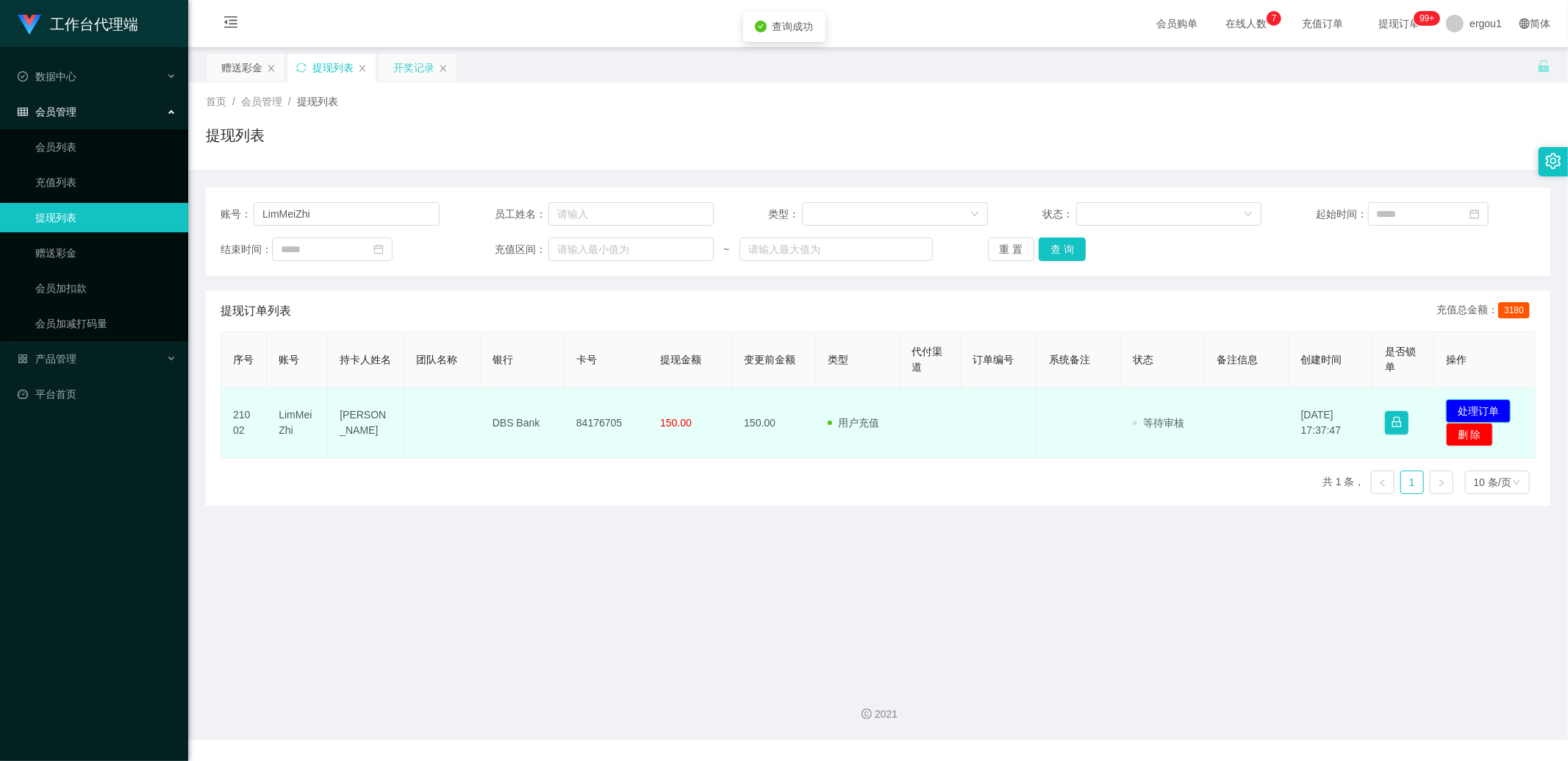
click at [1482, 410] on button "处理订单" at bounding box center [1479, 411] width 65 height 24
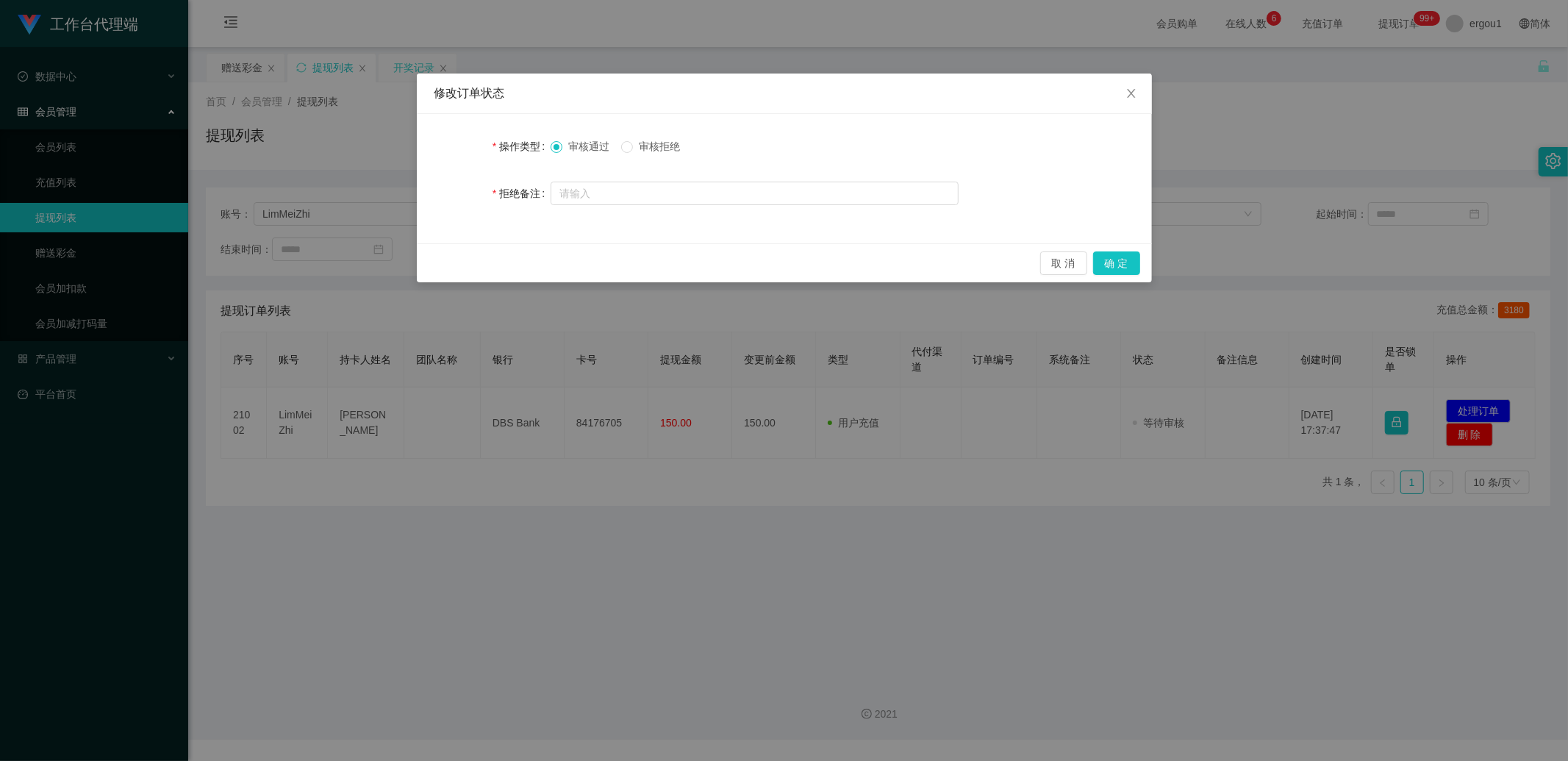
click at [1143, 265] on div "取 消 确 定" at bounding box center [785, 263] width 735 height 39
click at [1121, 264] on button "确 定" at bounding box center [1116, 263] width 47 height 24
